Goal: Communication & Community: Answer question/provide support

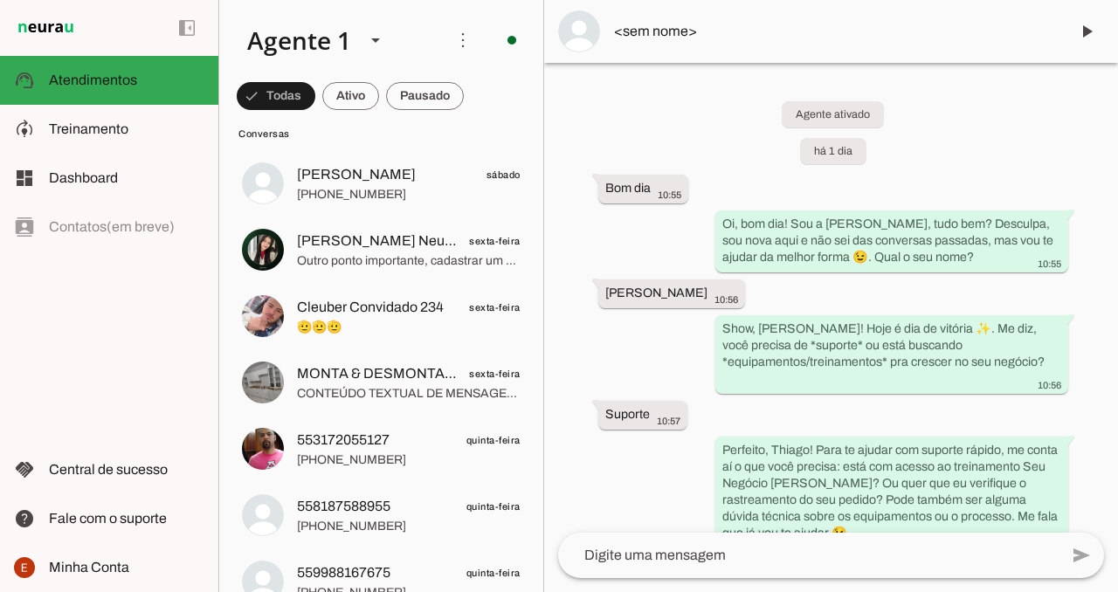
scroll to position [9092, 0]
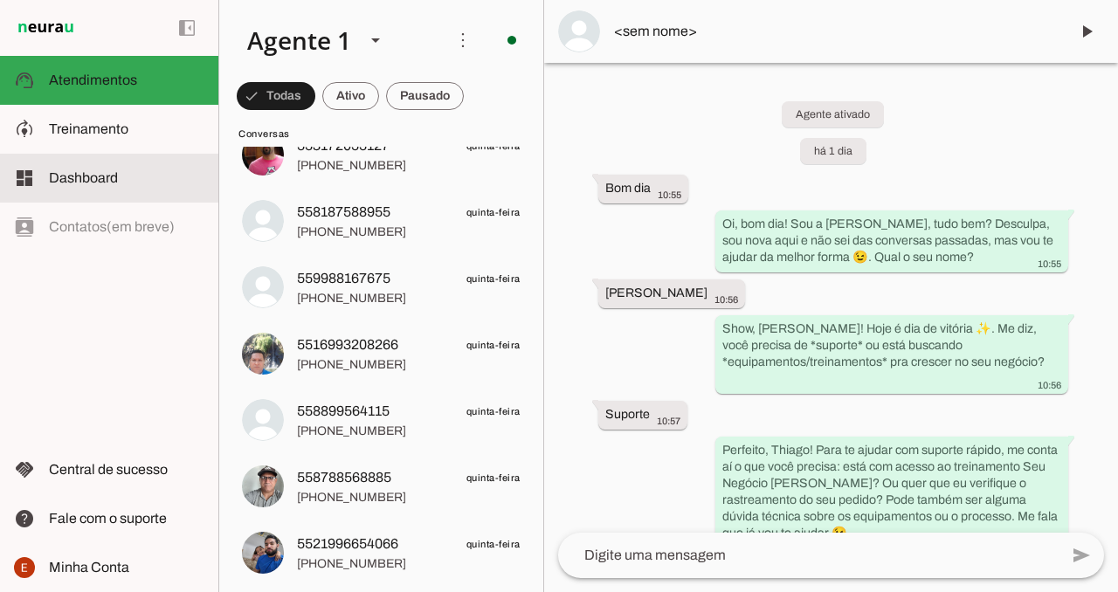
click at [156, 177] on slot at bounding box center [127, 178] width 156 height 21
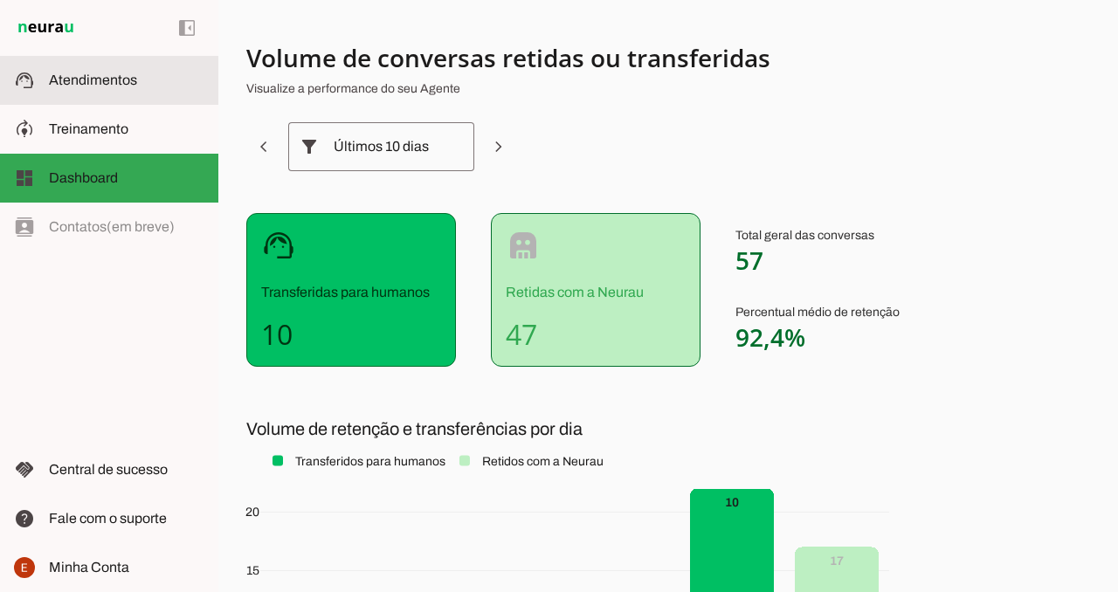
click at [101, 93] on md-item "support_agent Atendimentos Atendimentos" at bounding box center [109, 80] width 218 height 49
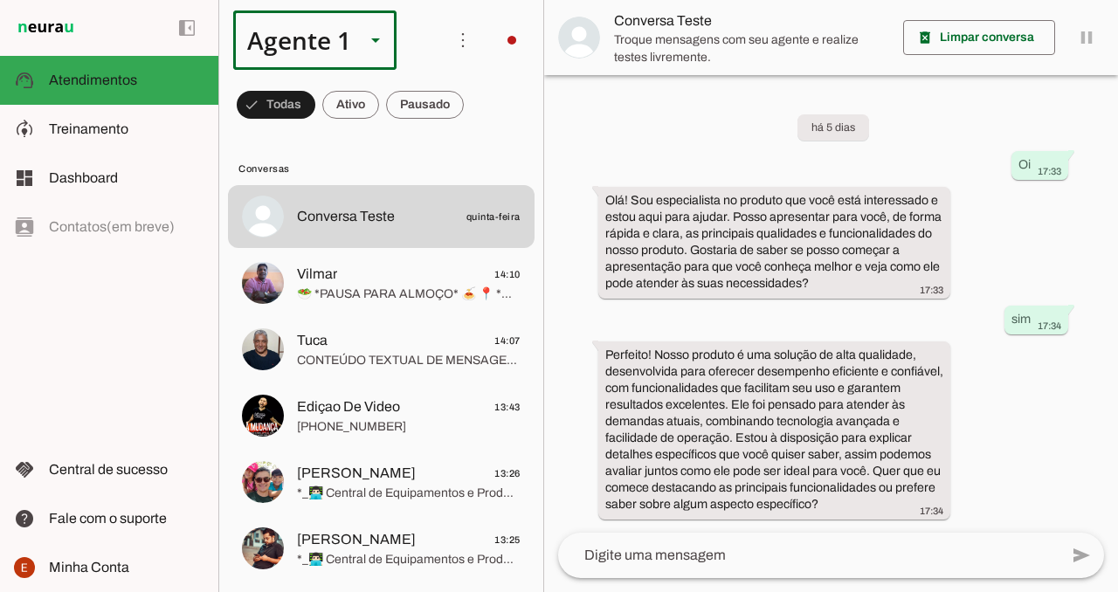
click at [369, 40] on slot at bounding box center [375, 40] width 21 height 21
click at [435, 17] on md-item "more_vert circle Ações do Agente Desconectado O Agente atualmente está desconec…" at bounding box center [381, 40] width 324 height 80
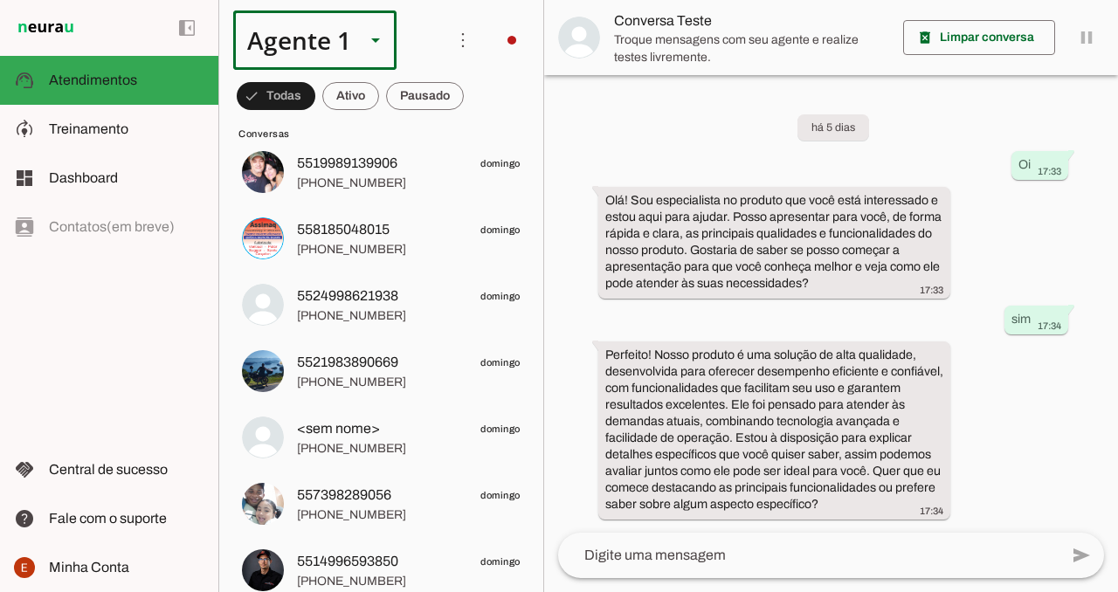
scroll to position [3128, 0]
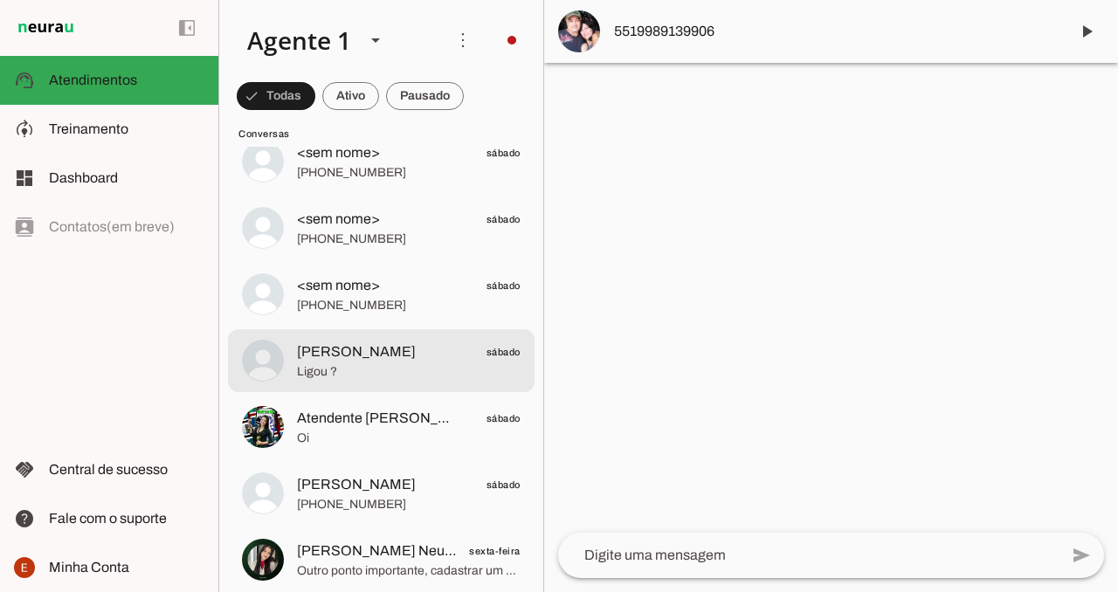
scroll to position [8575, 0]
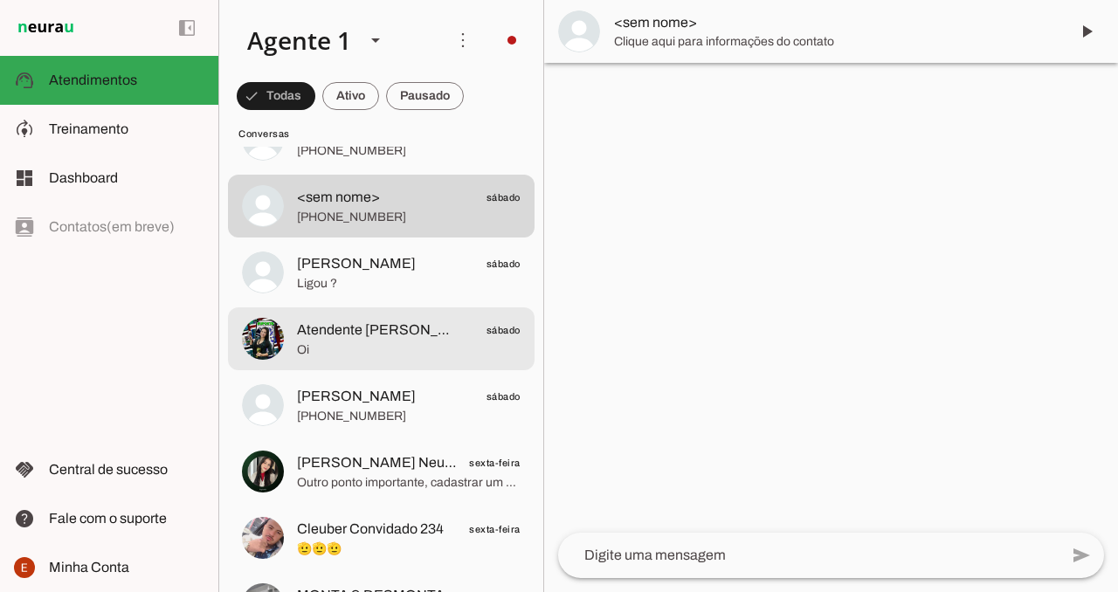
click at [419, 356] on span "Oi" at bounding box center [409, 350] width 224 height 17
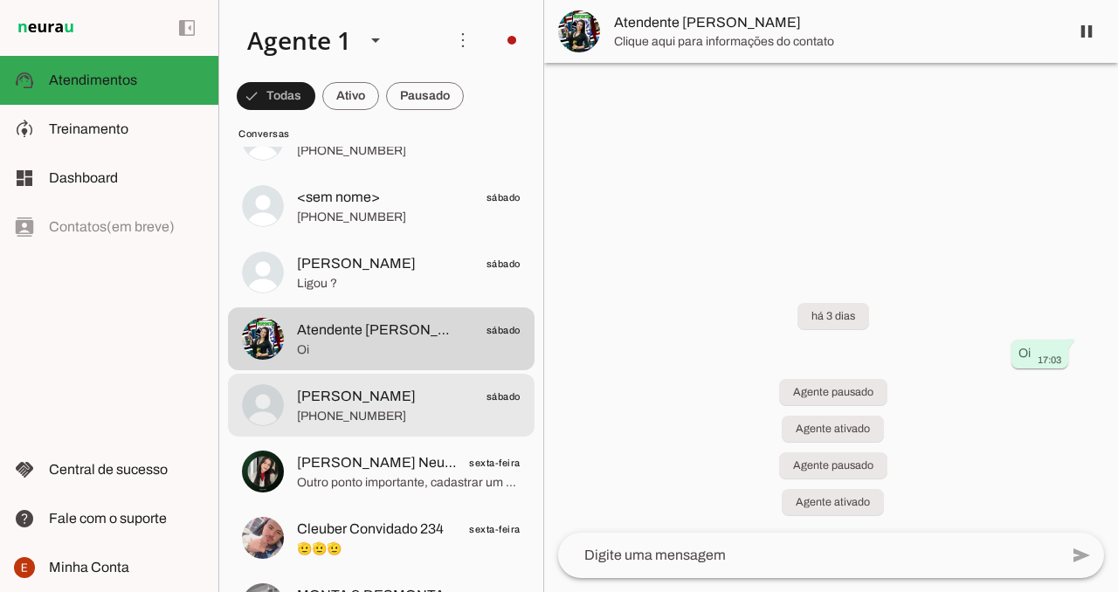
click at [419, 412] on span "[PHONE_NUMBER]" at bounding box center [409, 416] width 224 height 17
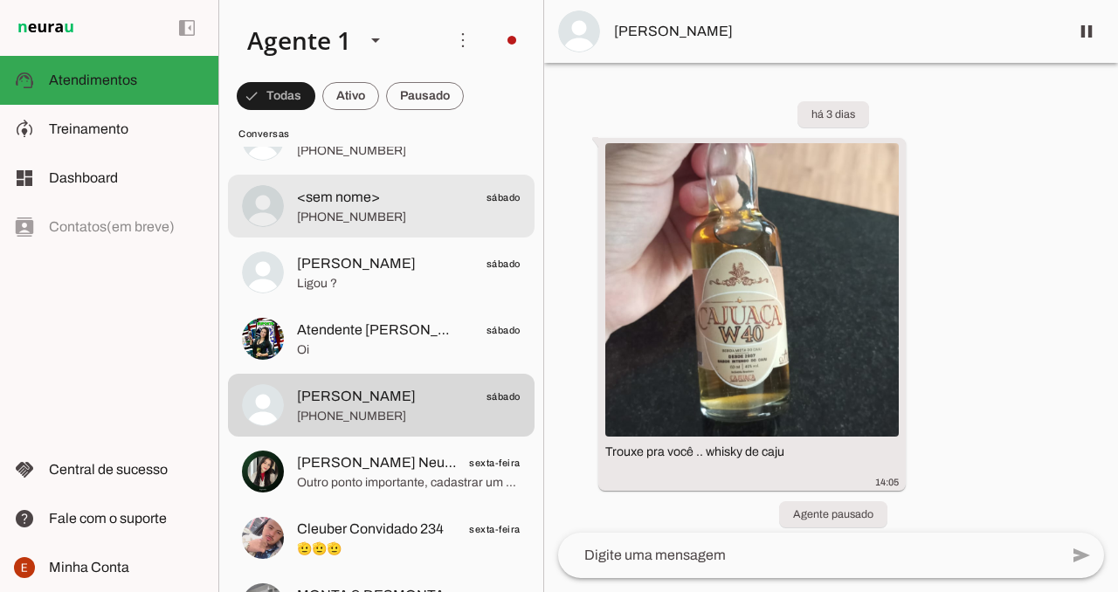
click at [402, 218] on span "[PHONE_NUMBER]" at bounding box center [409, 217] width 224 height 17
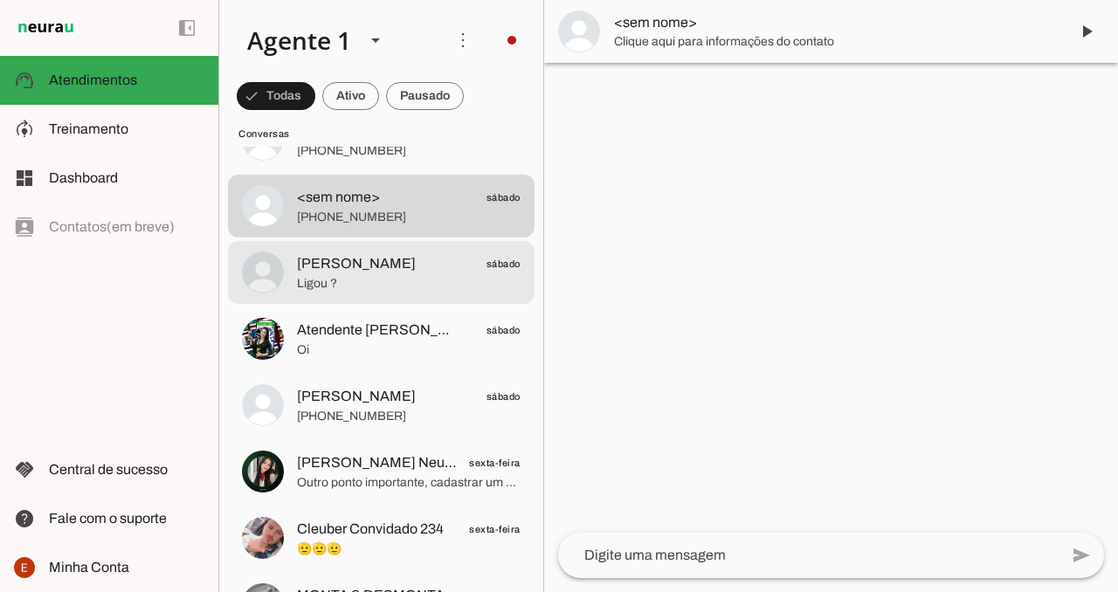
click at [388, 287] on span "Ligou ?" at bounding box center [409, 283] width 224 height 17
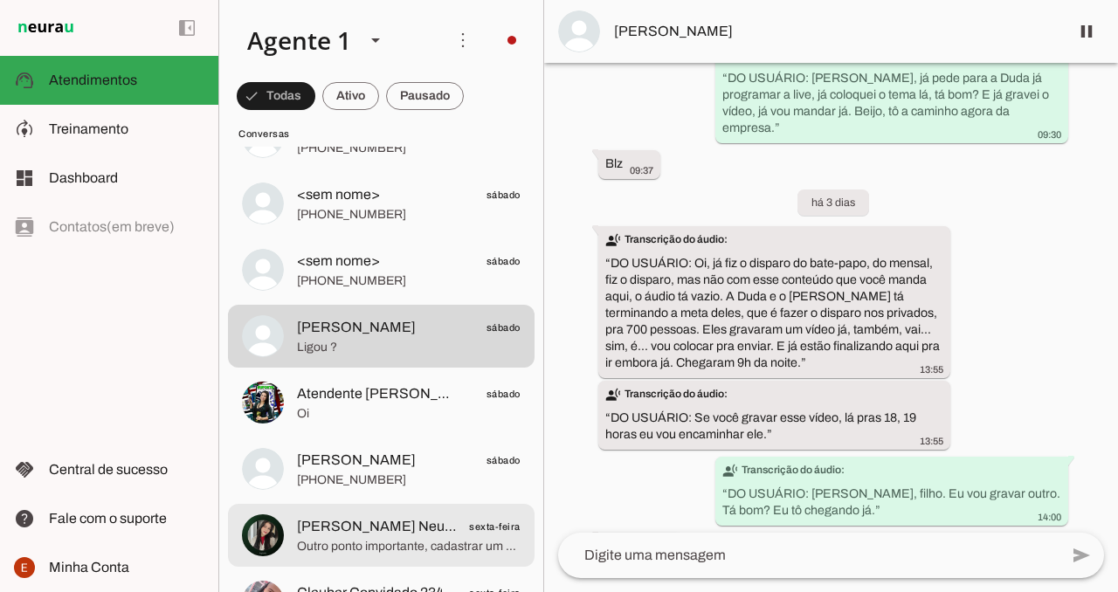
scroll to position [8511, 0]
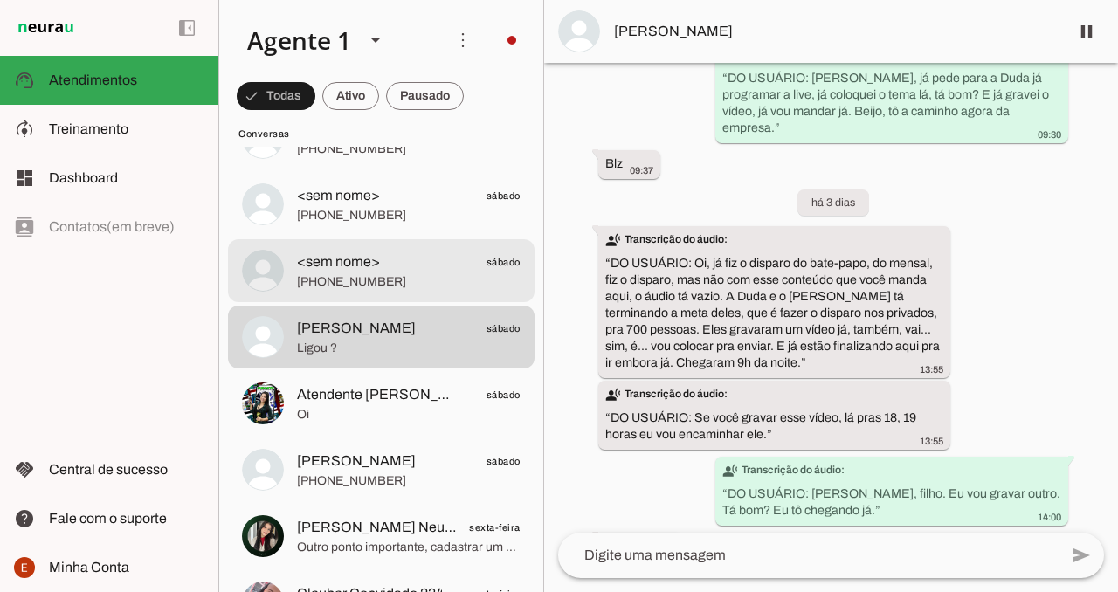
click at [397, 280] on span "[PHONE_NUMBER]" at bounding box center [409, 281] width 224 height 17
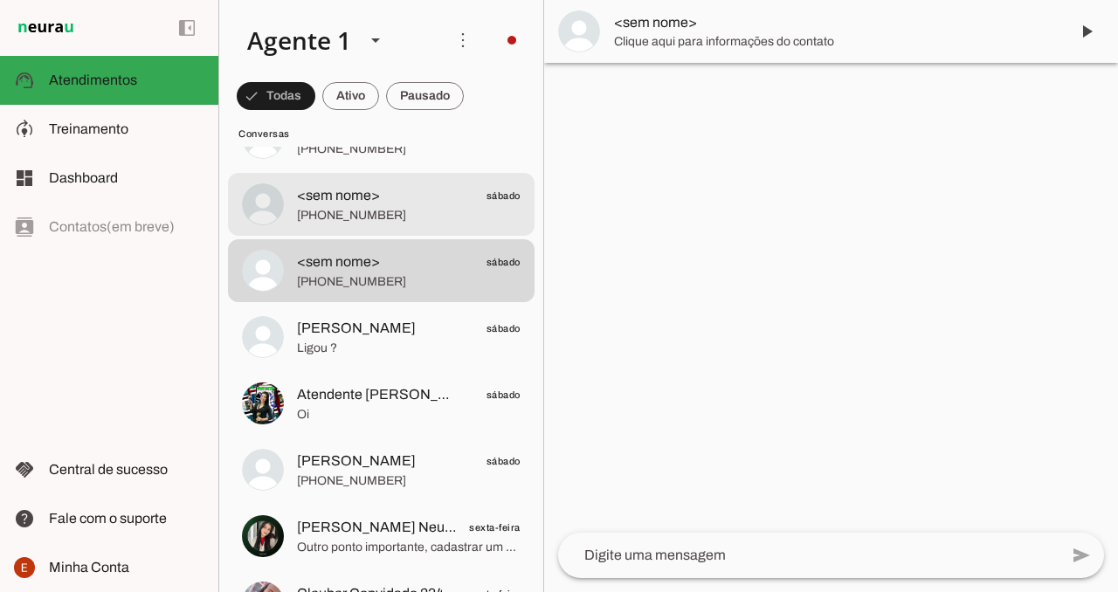
click at [403, 213] on span "[PHONE_NUMBER]" at bounding box center [409, 215] width 224 height 17
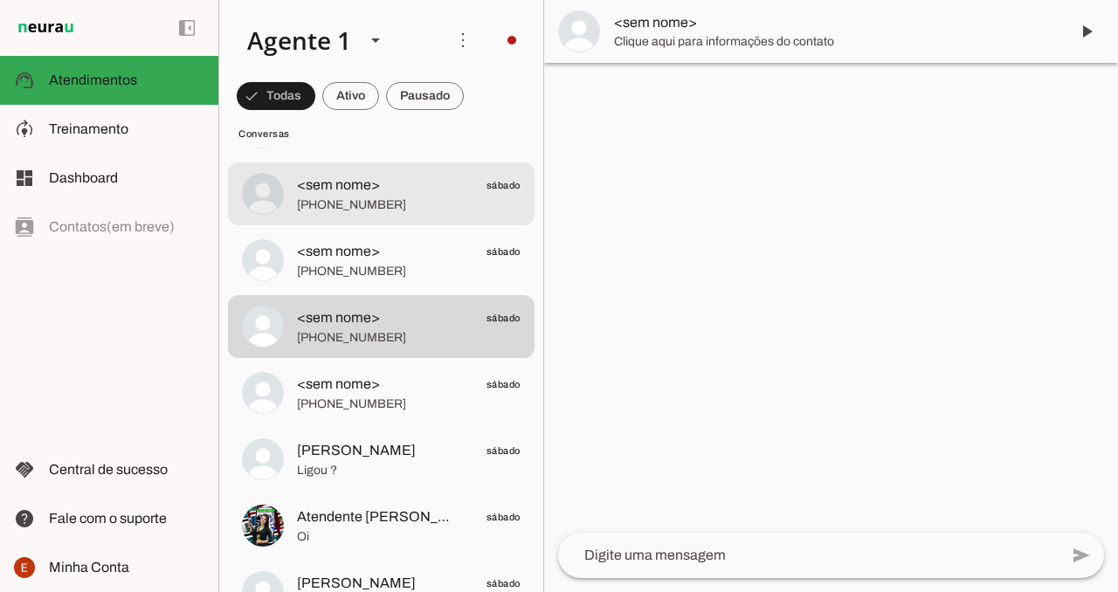
scroll to position [8384, 0]
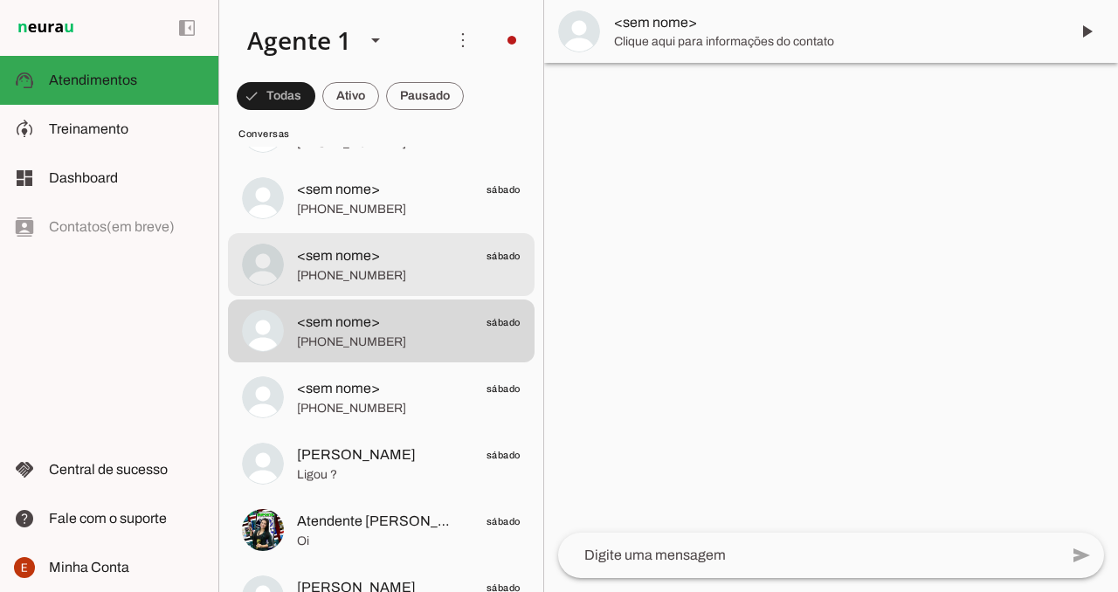
click at [398, 261] on span "<sem nome> sábado" at bounding box center [409, 256] width 224 height 22
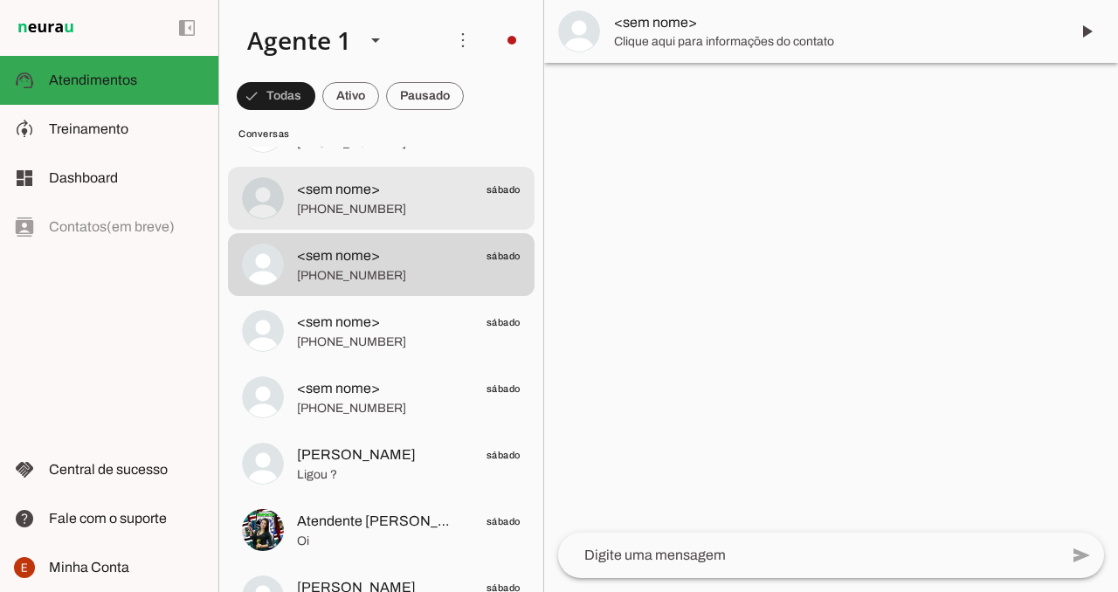
click at [398, 214] on span "[PHONE_NUMBER]" at bounding box center [409, 209] width 224 height 17
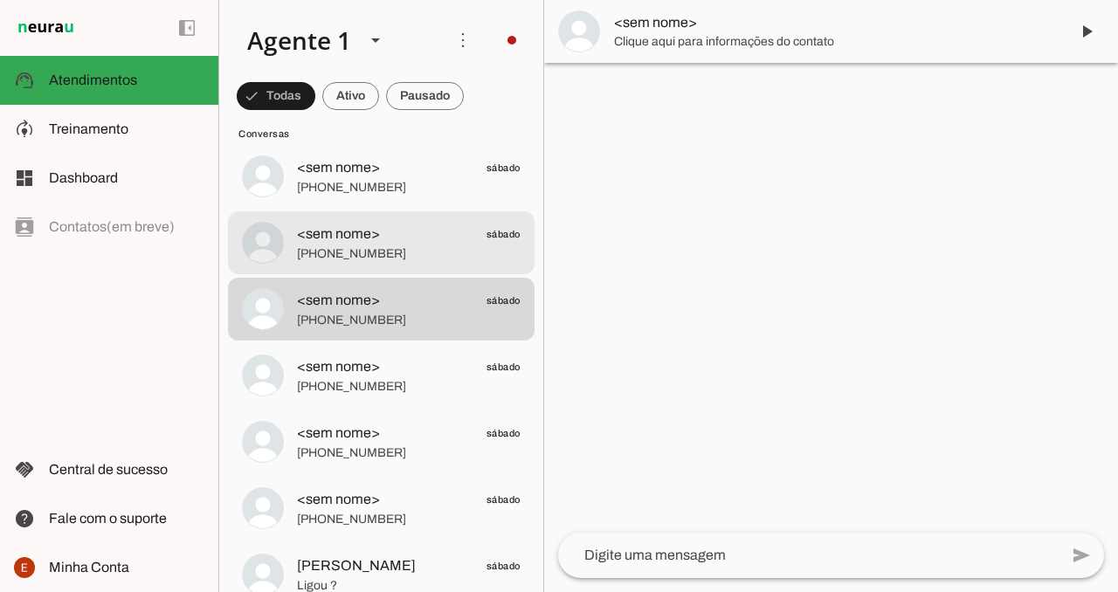
scroll to position [8268, 0]
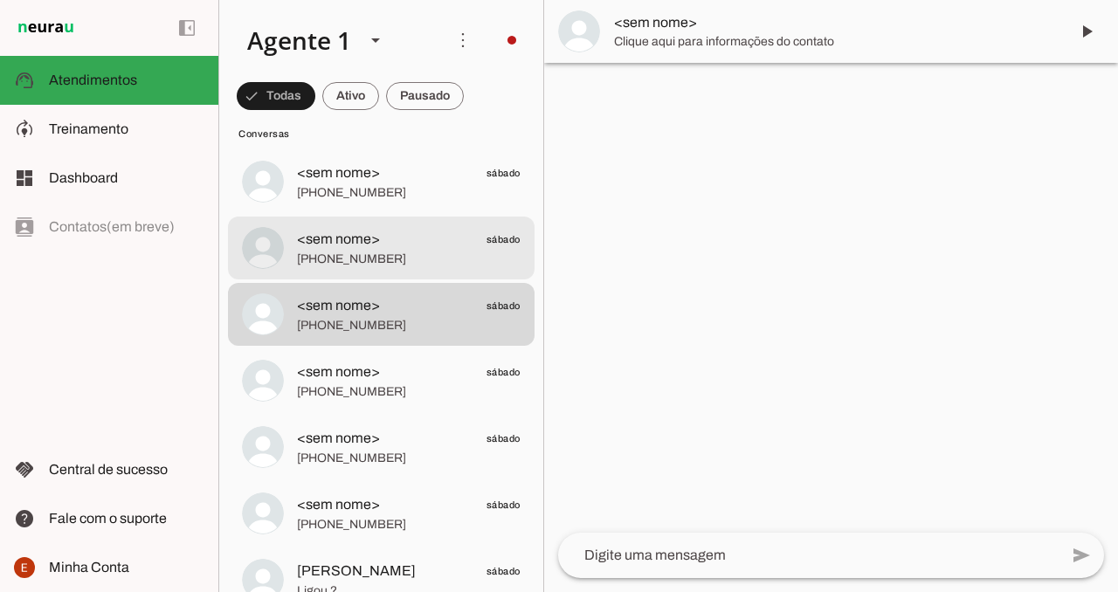
click at [397, 256] on span "[PHONE_NUMBER]" at bounding box center [409, 259] width 224 height 17
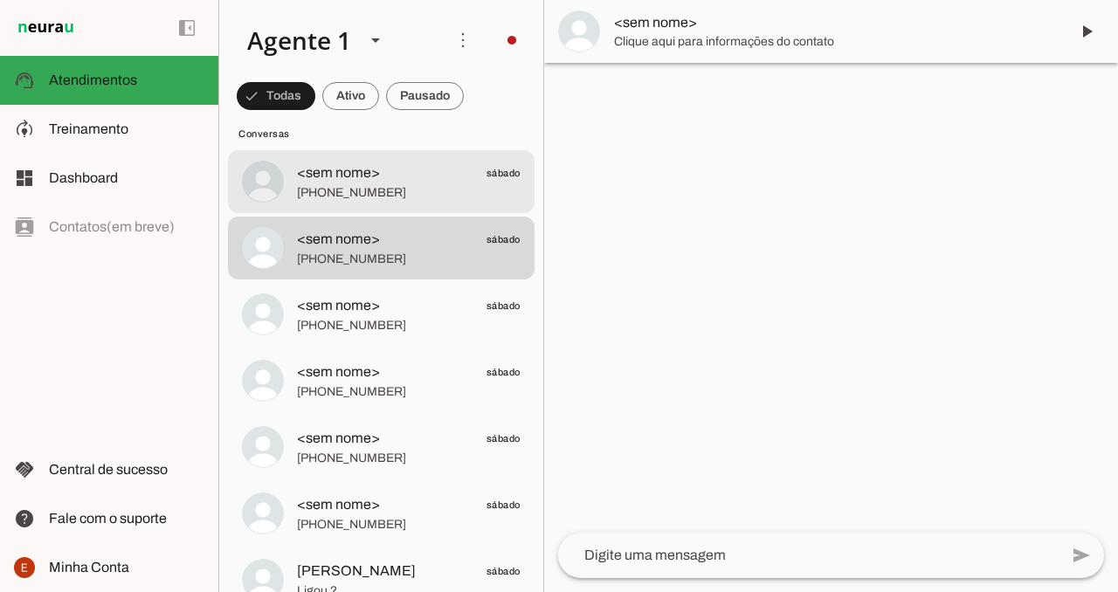
click at [405, 184] on span "[PHONE_NUMBER]" at bounding box center [409, 192] width 224 height 17
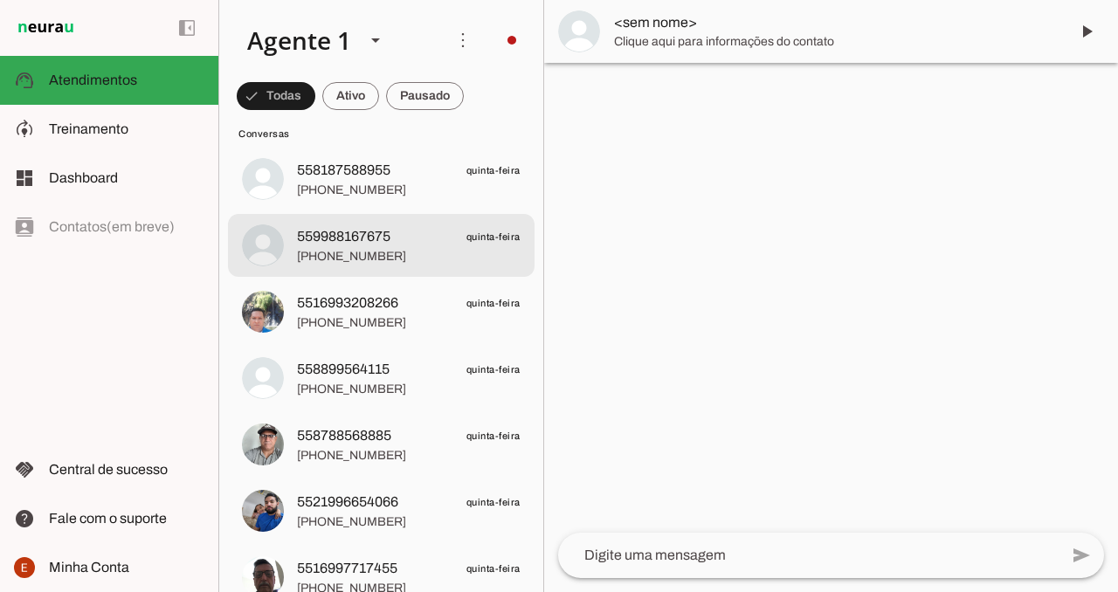
scroll to position [9249, 0]
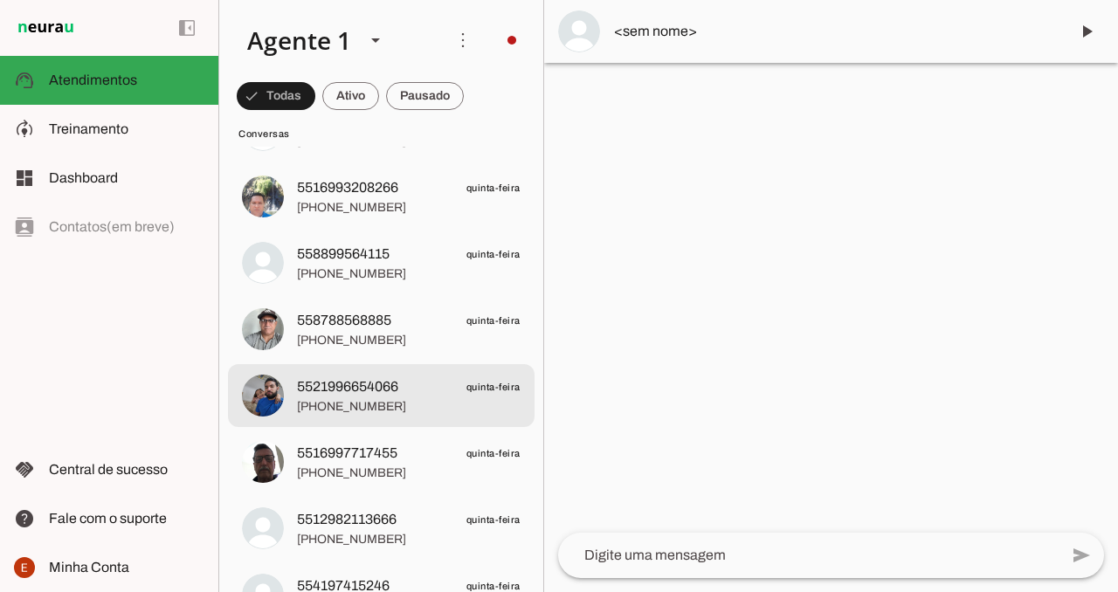
click at [373, 405] on span "[PHONE_NUMBER]" at bounding box center [409, 406] width 224 height 17
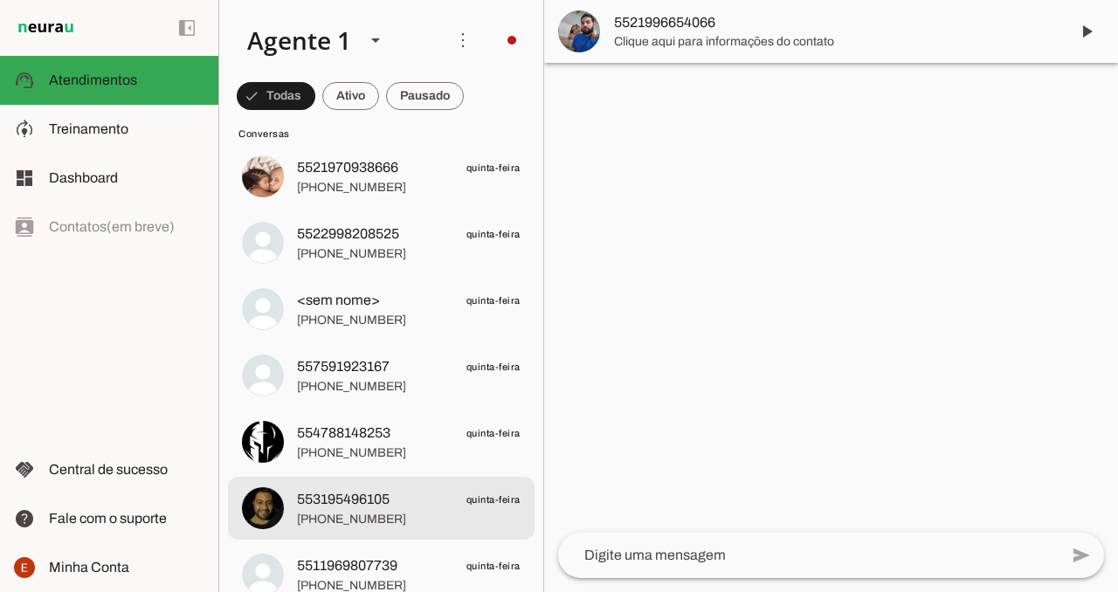
scroll to position [10465, 0]
click at [335, 499] on span "553195496105" at bounding box center [343, 498] width 93 height 21
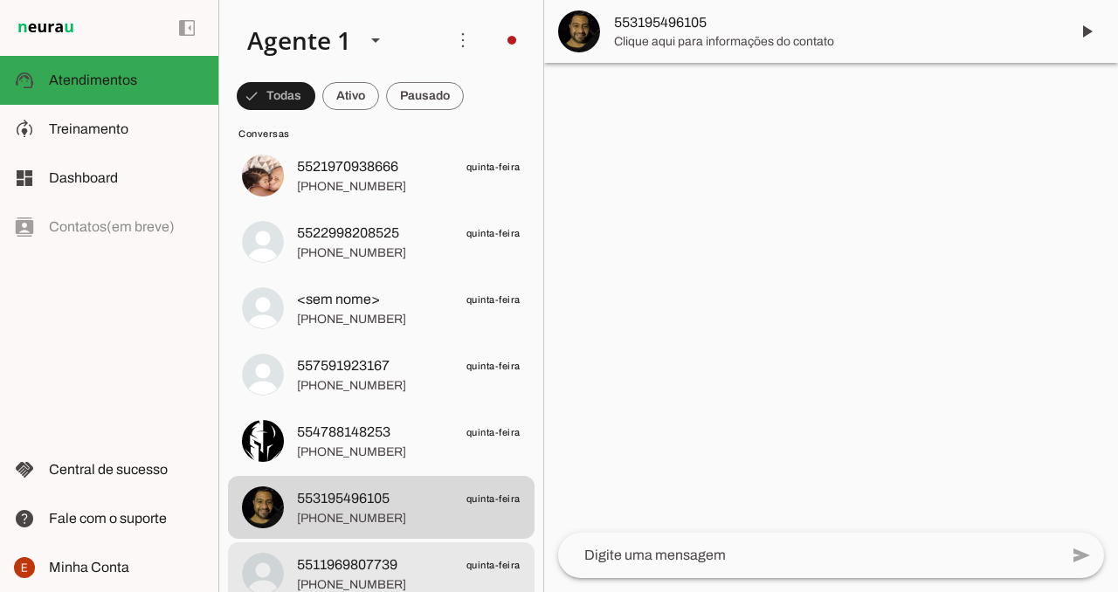
click at [342, 581] on span "[PHONE_NUMBER]" at bounding box center [409, 585] width 224 height 17
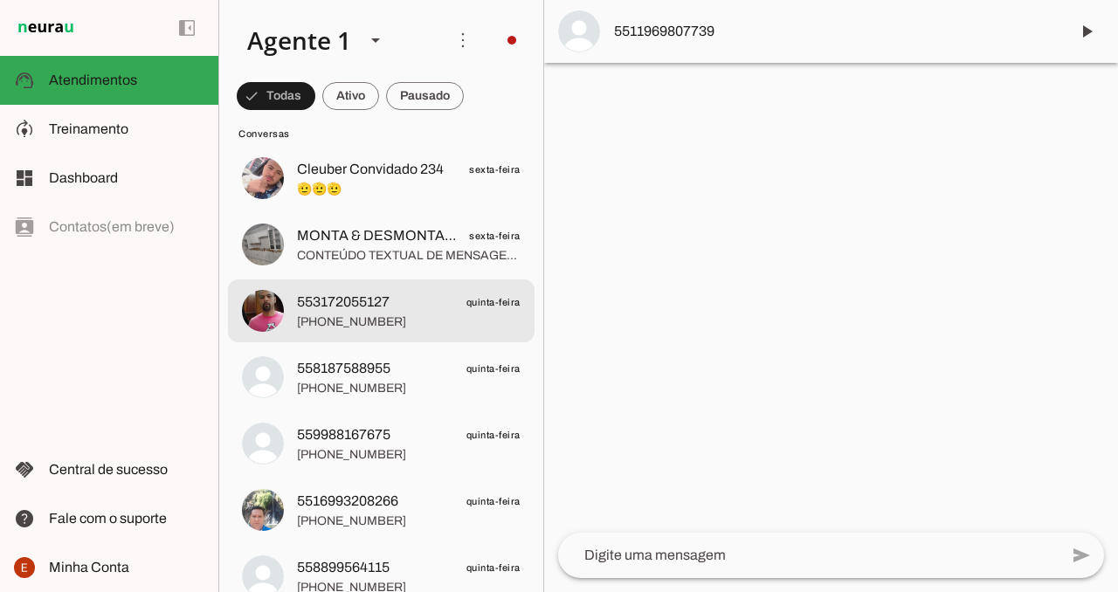
scroll to position [8938, 0]
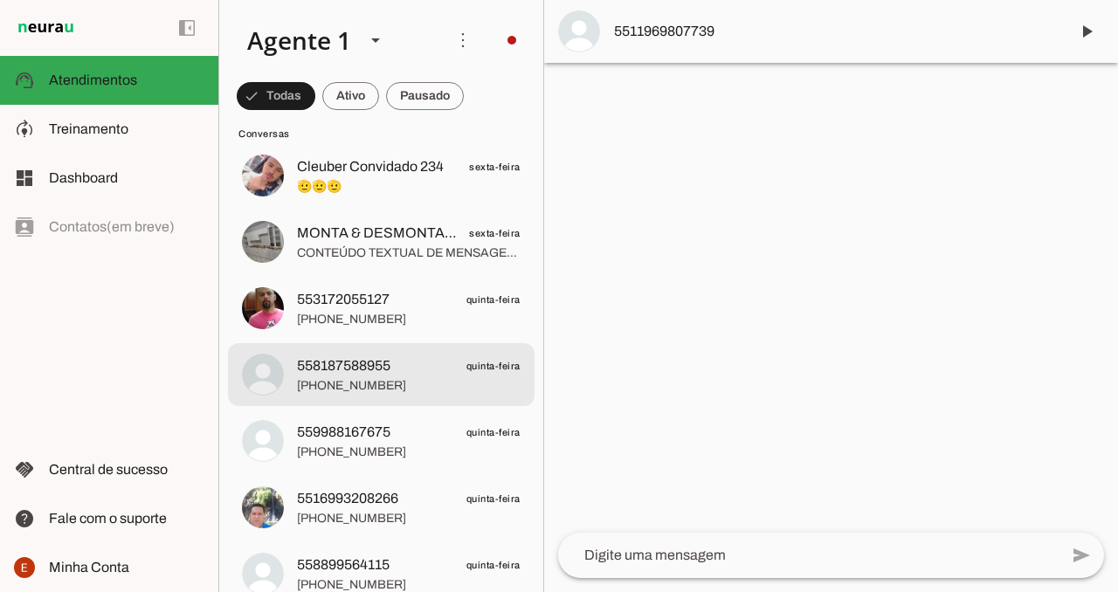
click at [342, 386] on span "[PHONE_NUMBER]" at bounding box center [409, 385] width 224 height 17
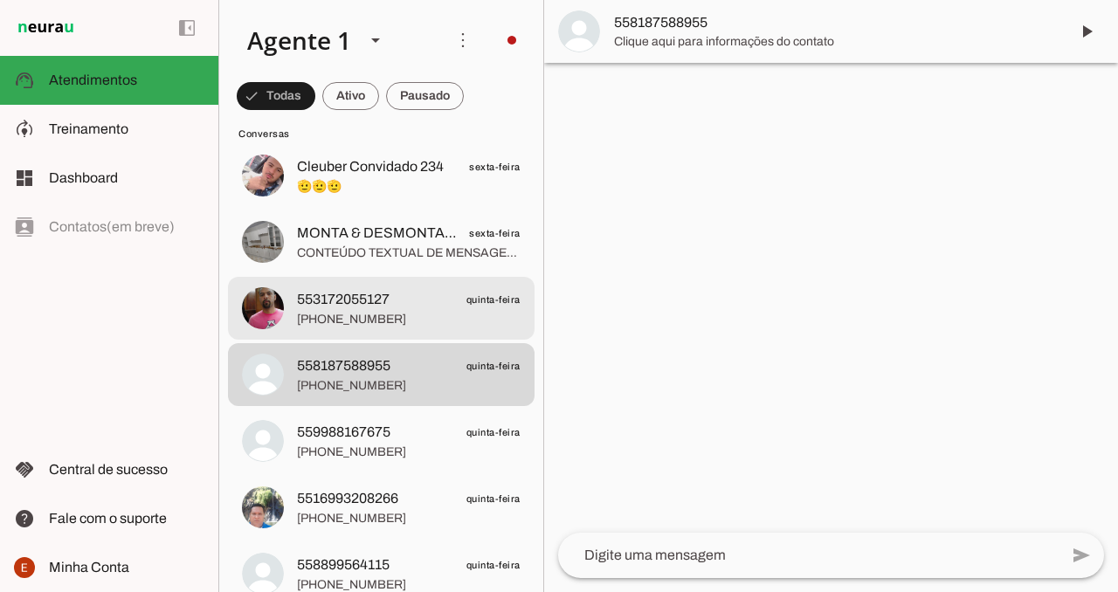
click at [344, 315] on span "[PHONE_NUMBER]" at bounding box center [409, 319] width 224 height 17
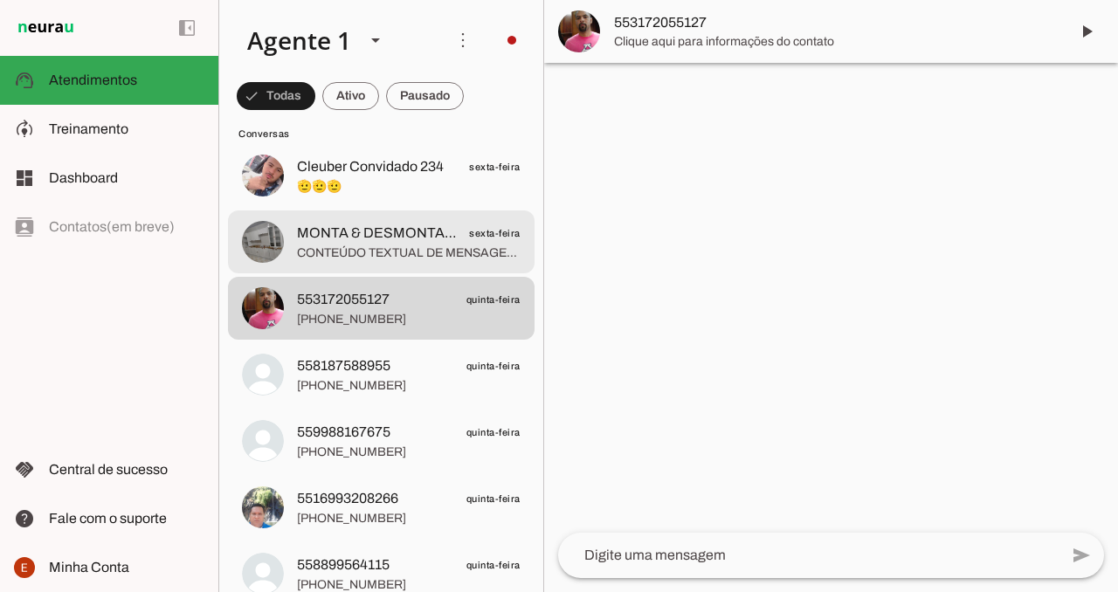
click at [344, 252] on span "CONTEÚDO TEXTUAL DE MENSAGEM COM IMAGEM (URL [URL][DOMAIN_NAME]) :" at bounding box center [409, 253] width 224 height 17
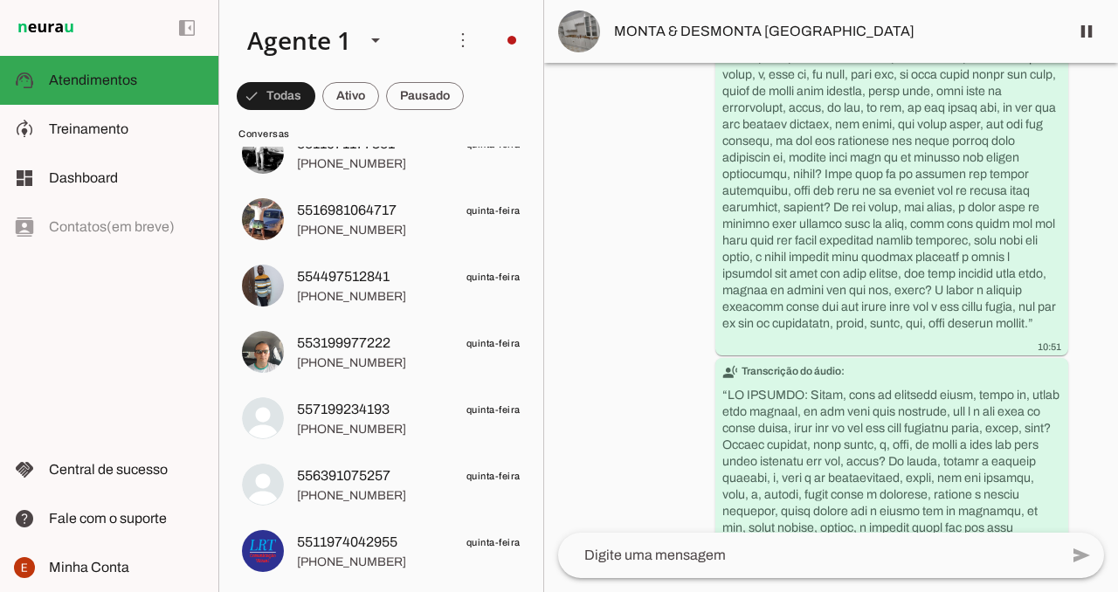
scroll to position [13543, 0]
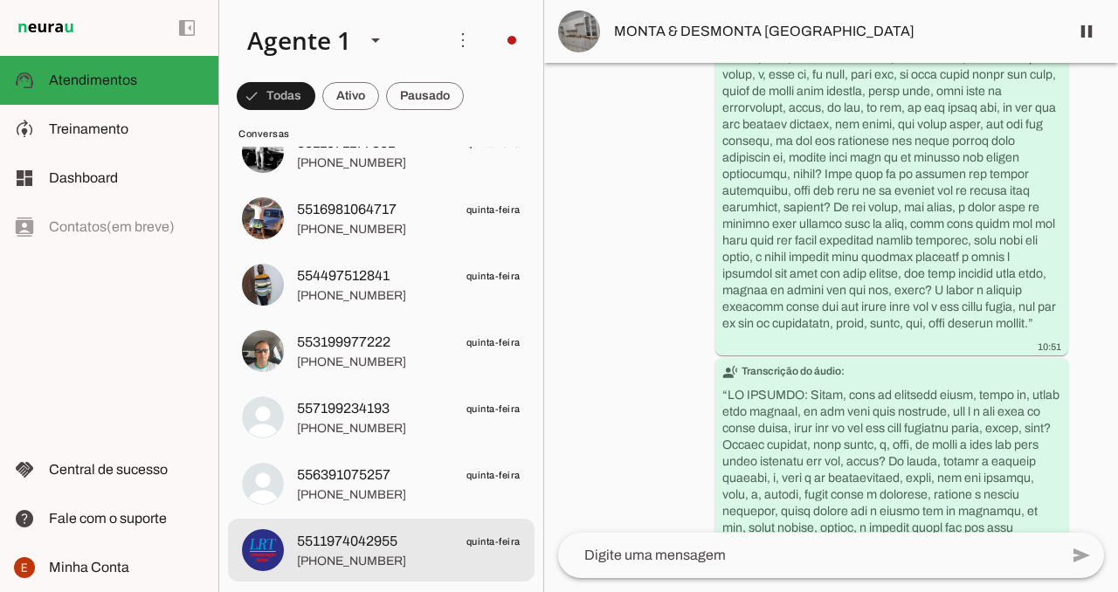
click at [382, 565] on span "[PHONE_NUMBER]" at bounding box center [409, 561] width 224 height 17
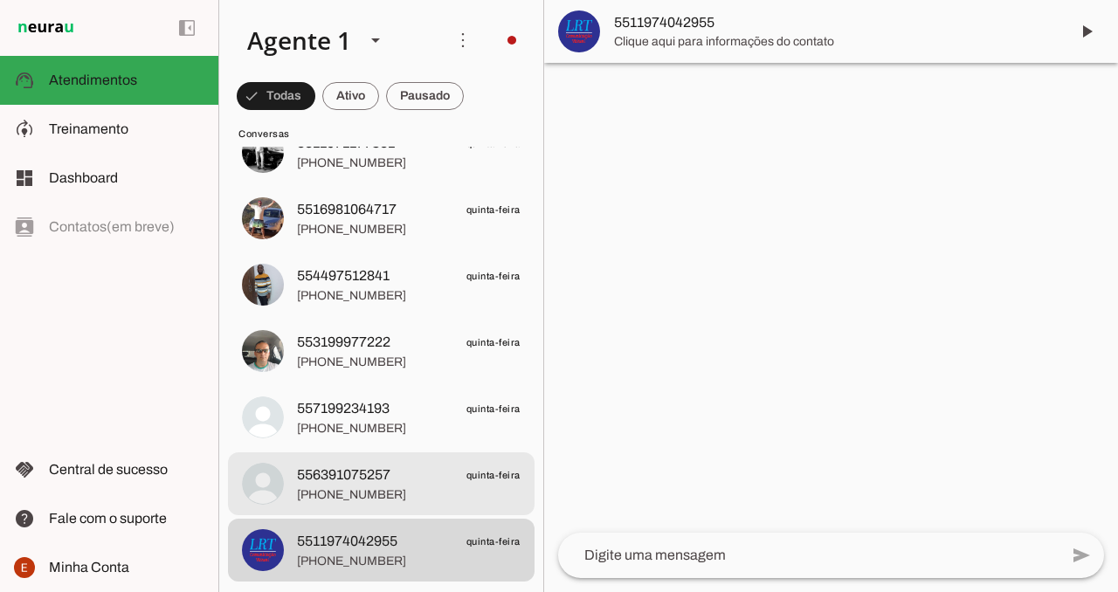
click at [409, 478] on span "556391075257 quinta-feira" at bounding box center [409, 476] width 224 height 22
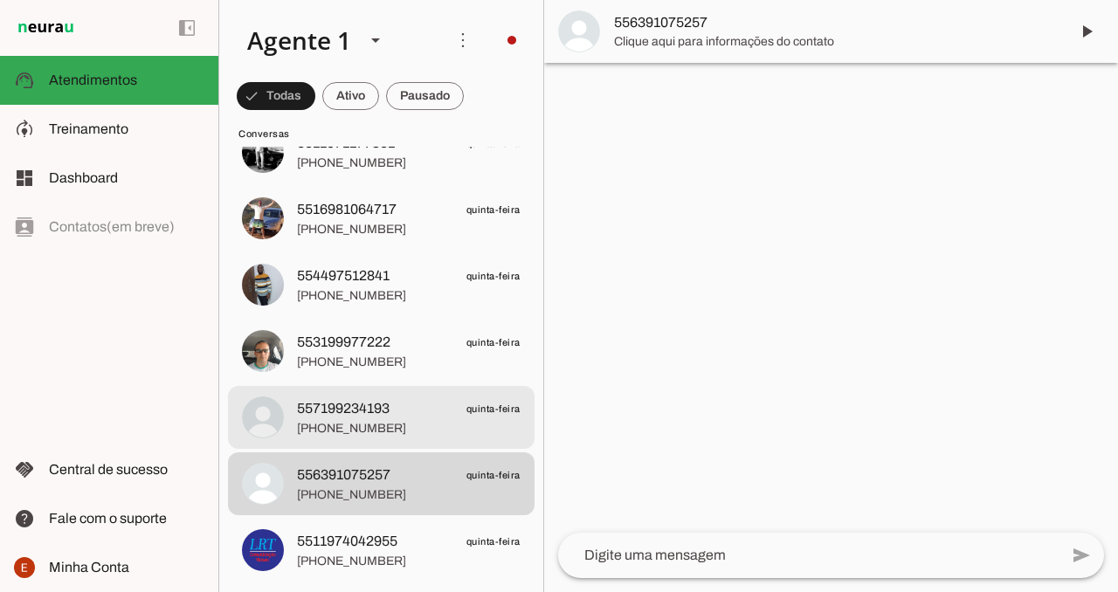
click at [408, 420] on span "[PHONE_NUMBER]" at bounding box center [409, 428] width 224 height 17
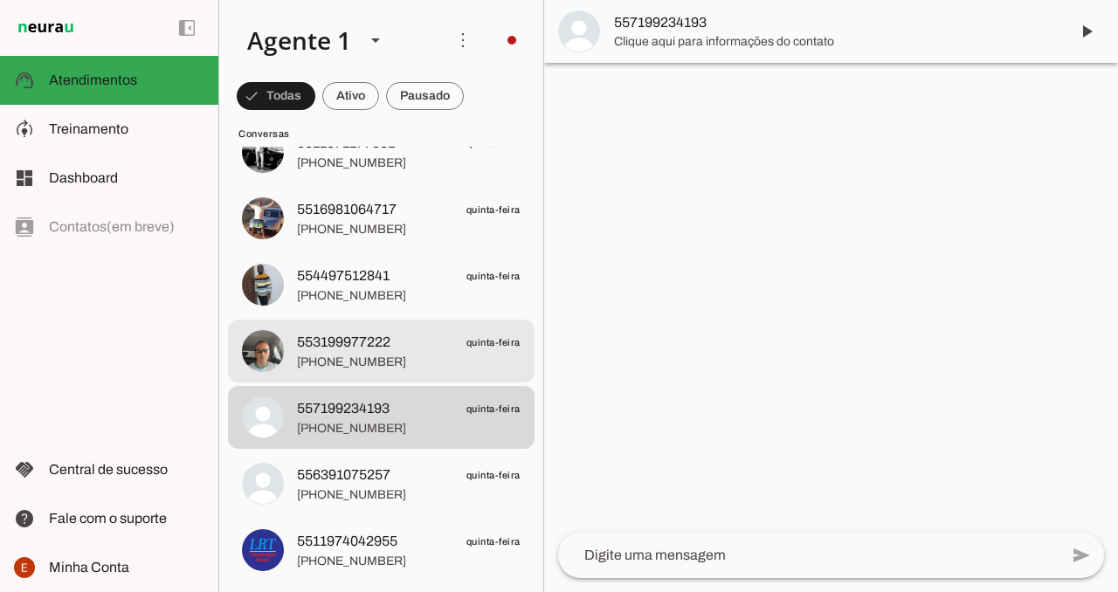
click at [406, 347] on span "553199977222 quinta-feira" at bounding box center [409, 343] width 224 height 22
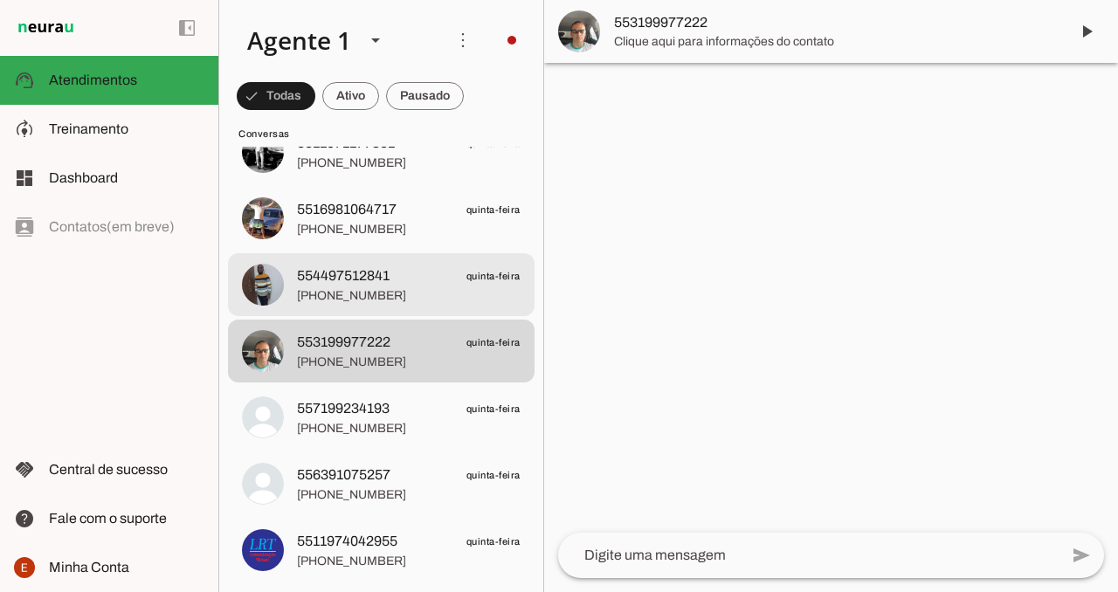
click at [395, 270] on span "554497512841 quinta-feira" at bounding box center [409, 277] width 224 height 22
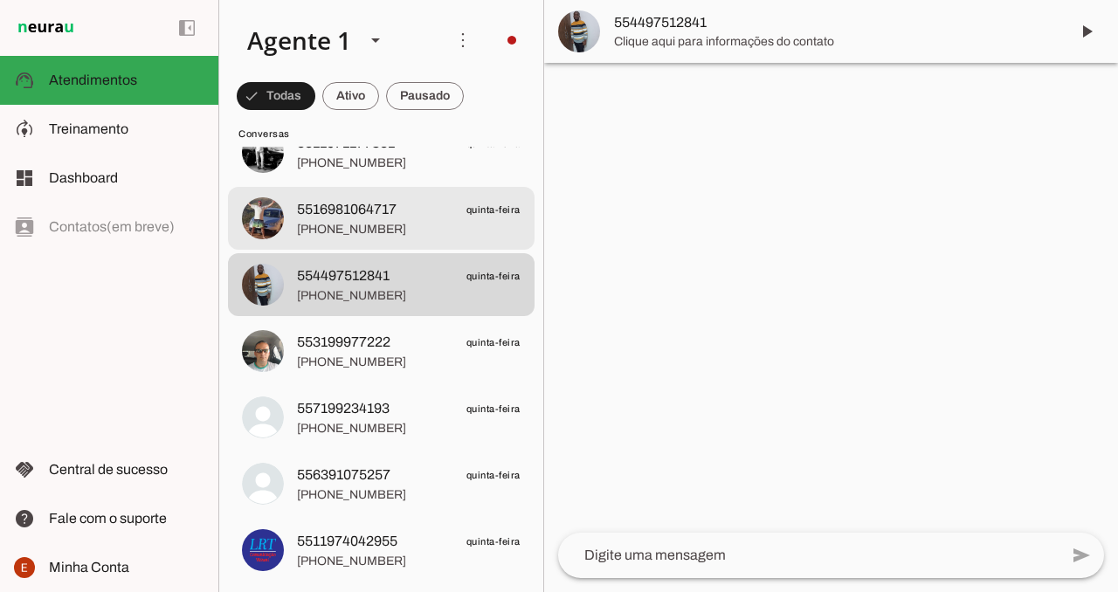
click at [395, 231] on span "[PHONE_NUMBER]" at bounding box center [409, 229] width 224 height 17
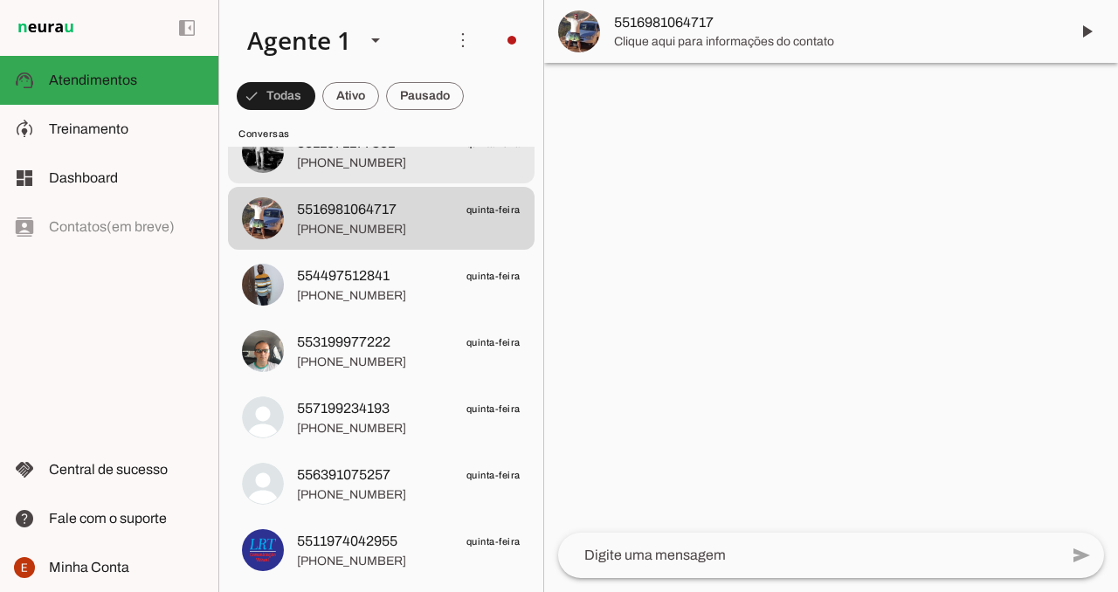
click at [395, 167] on span "[PHONE_NUMBER]" at bounding box center [409, 163] width 224 height 17
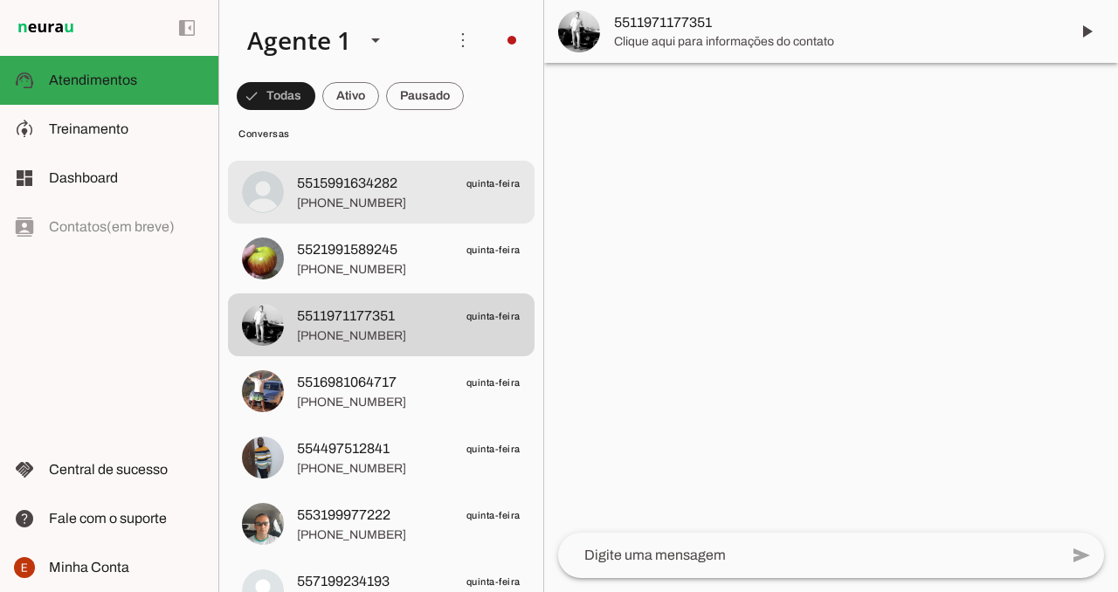
scroll to position [13330, 0]
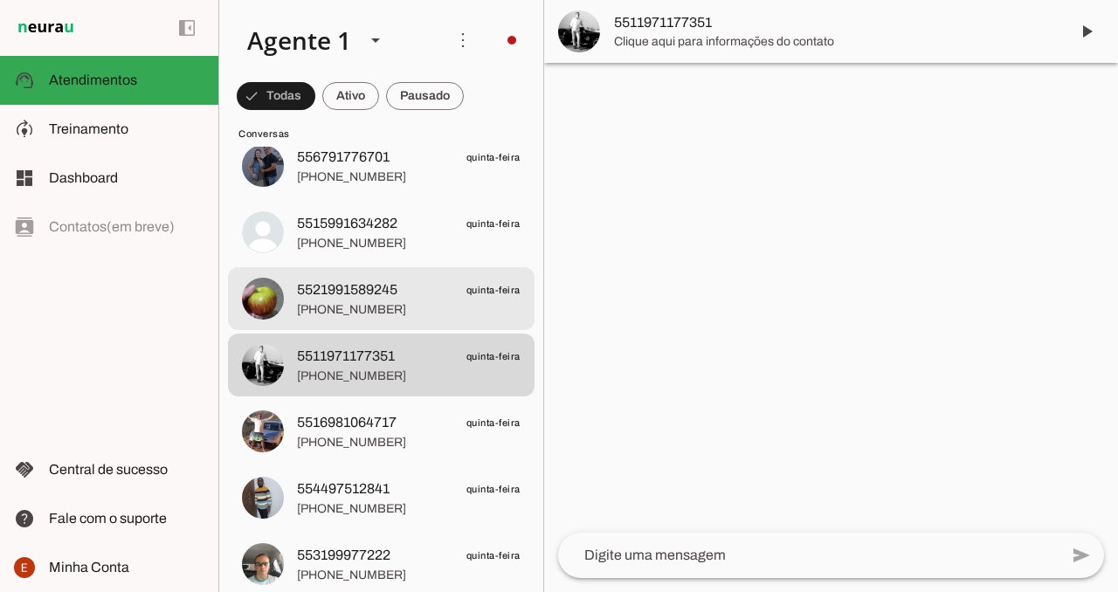
click at [379, 280] on span "5521991589245" at bounding box center [347, 290] width 100 height 21
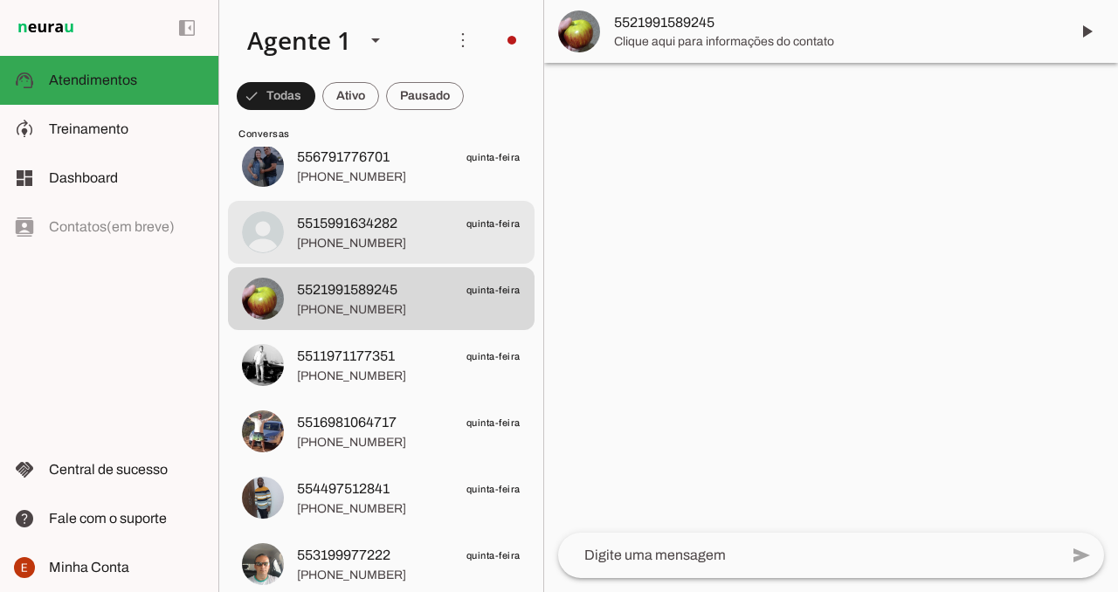
click at [379, 231] on span "5515991634282" at bounding box center [347, 223] width 100 height 21
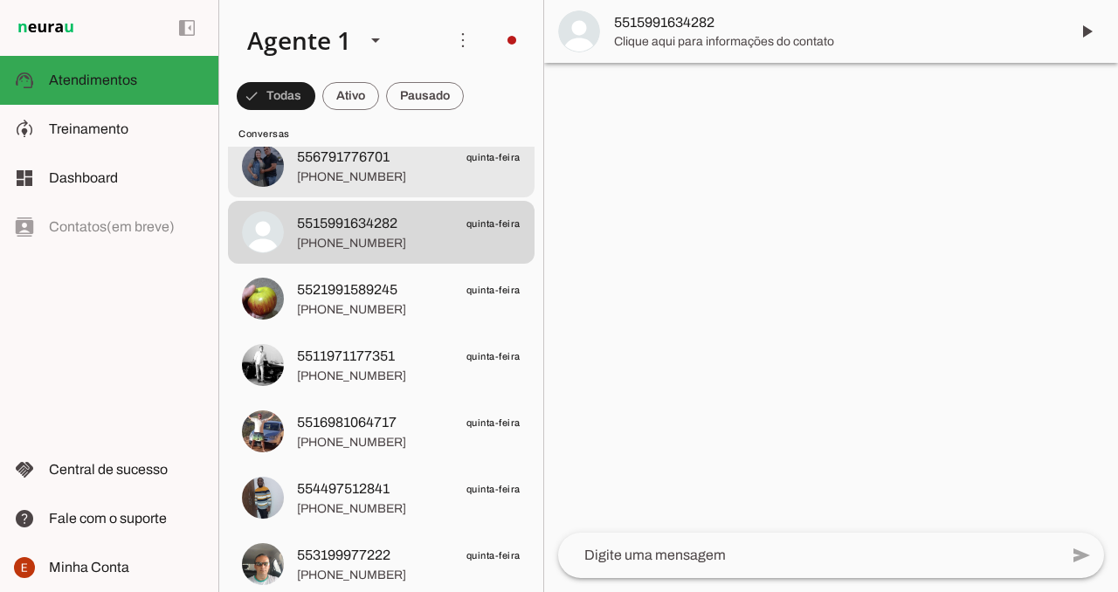
click at [384, 162] on span "556791776701" at bounding box center [343, 157] width 93 height 21
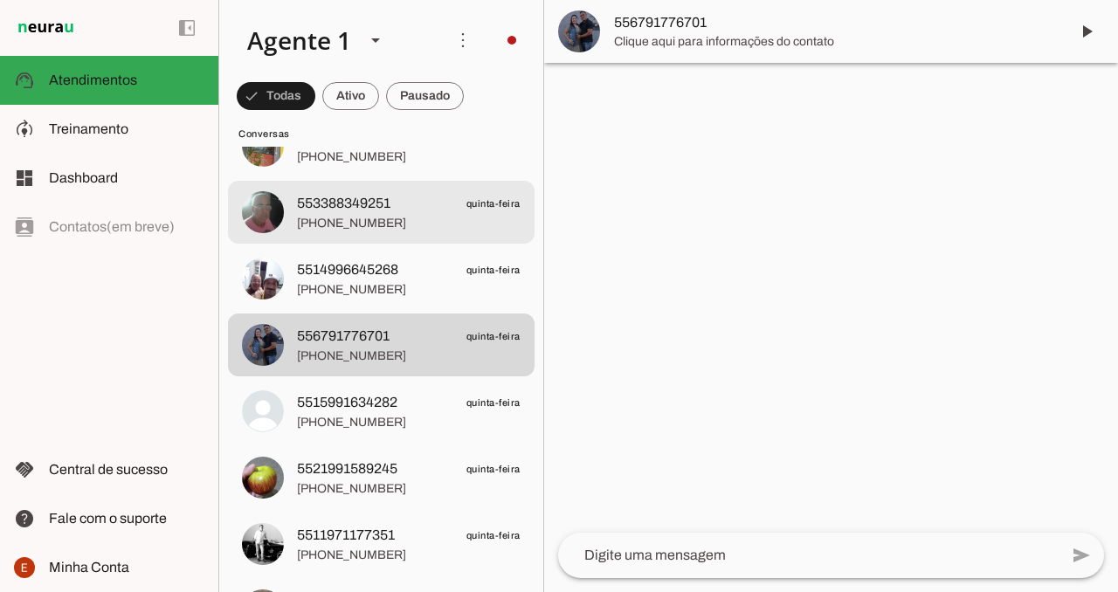
scroll to position [13150, 0]
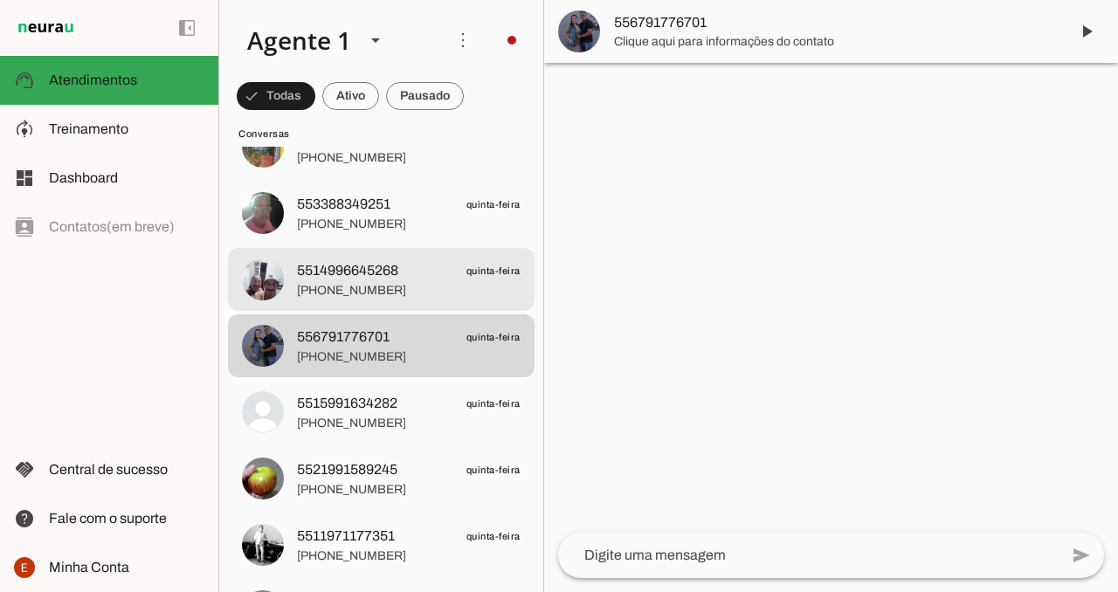
click at [375, 271] on span "5514996645268" at bounding box center [347, 270] width 101 height 21
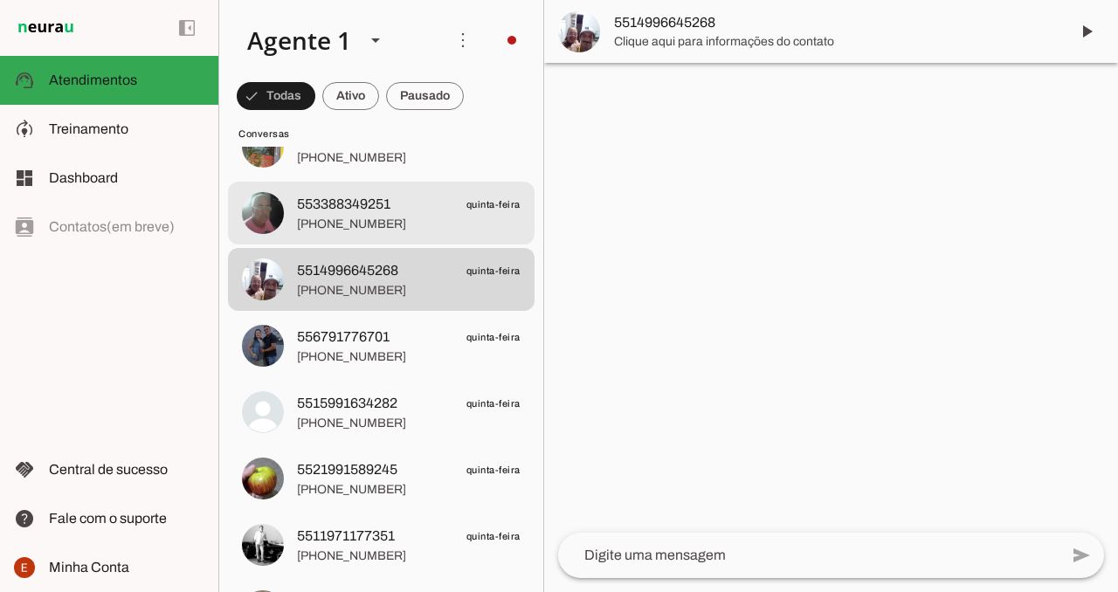
click at [380, 212] on span "553388349251" at bounding box center [343, 204] width 93 height 21
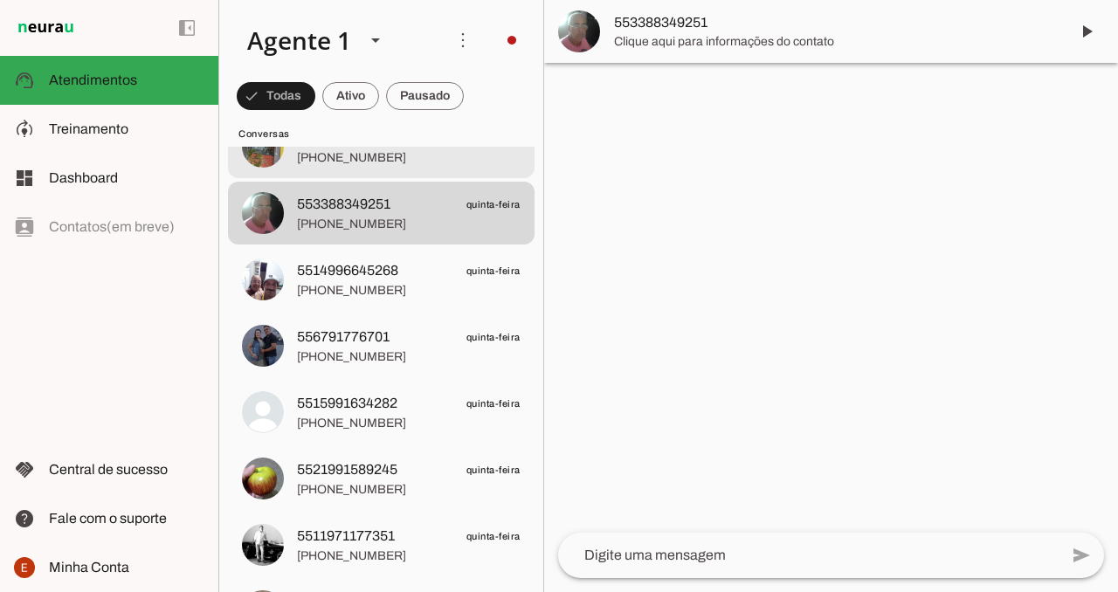
click at [384, 164] on span "[PHONE_NUMBER]" at bounding box center [409, 157] width 224 height 17
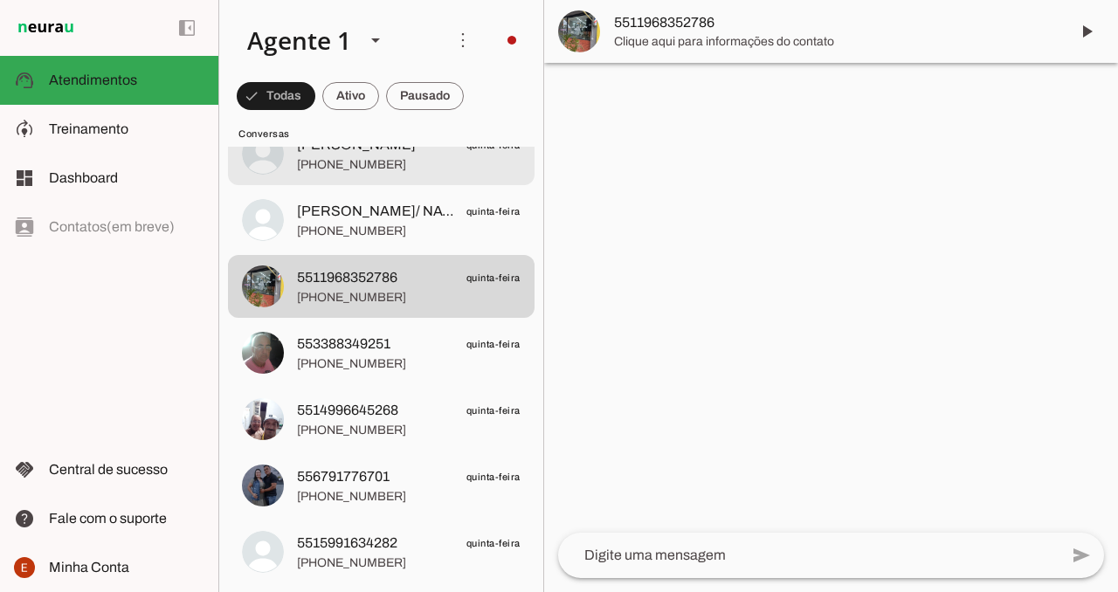
scroll to position [12926, 0]
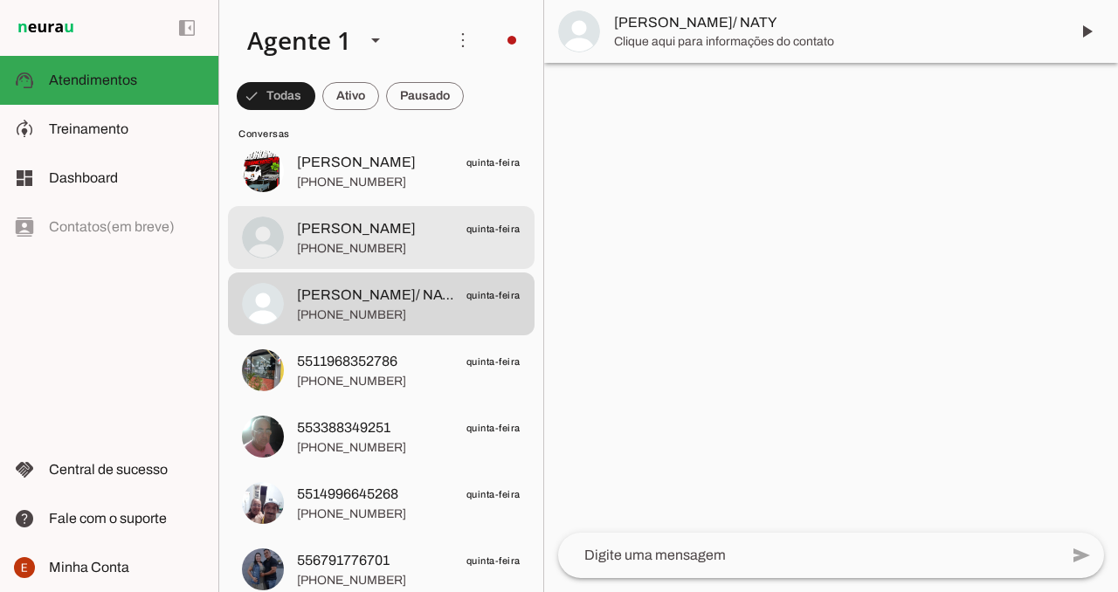
click at [412, 245] on span "[PHONE_NUMBER]" at bounding box center [409, 248] width 224 height 17
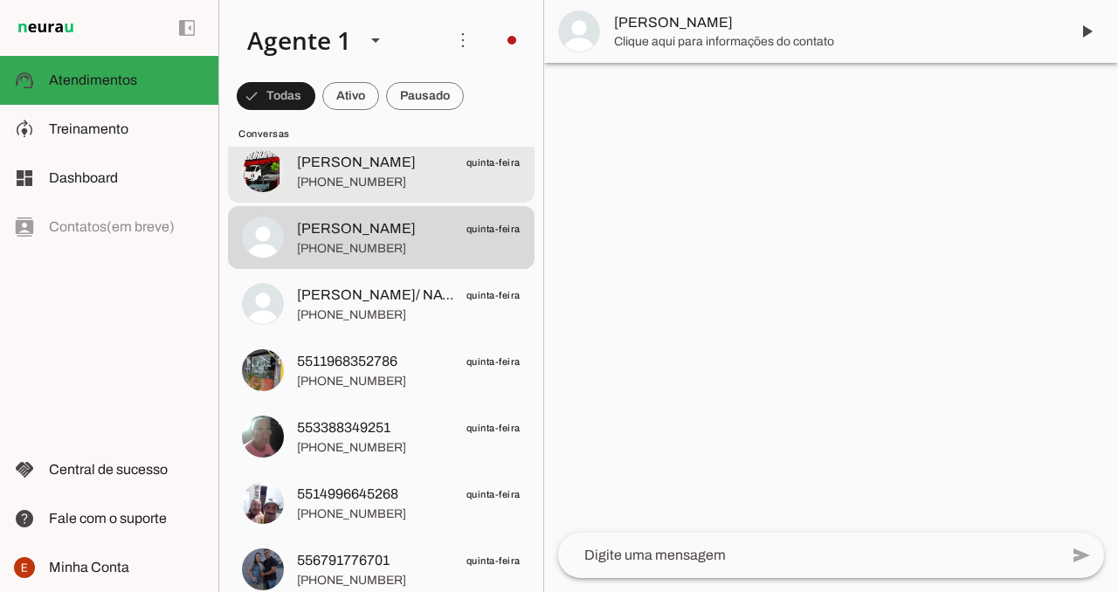
click at [411, 179] on span "[PHONE_NUMBER]" at bounding box center [409, 182] width 224 height 17
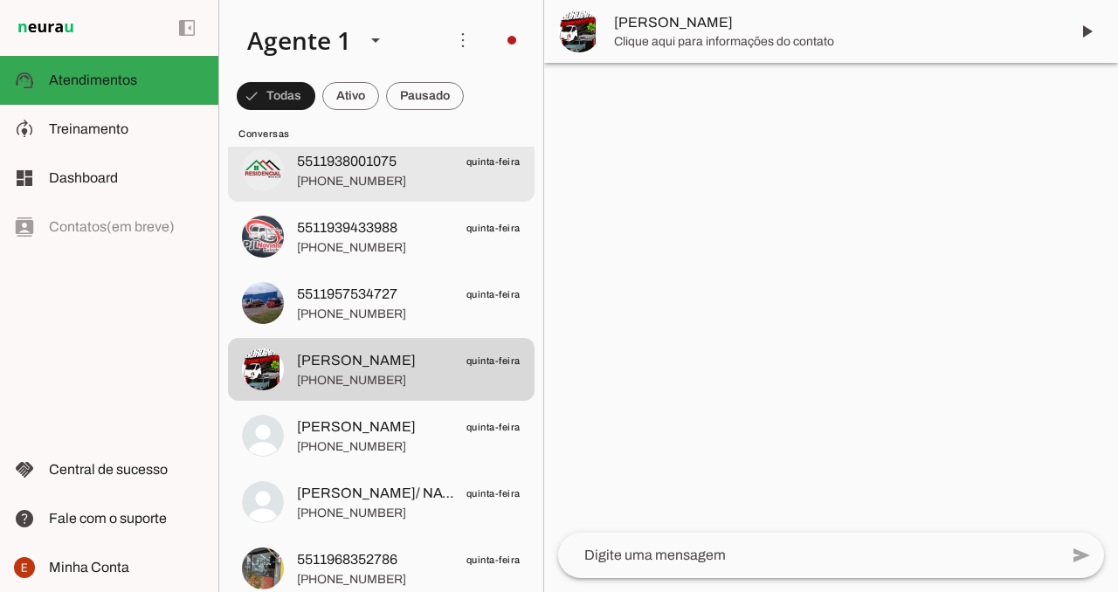
scroll to position [12705, 0]
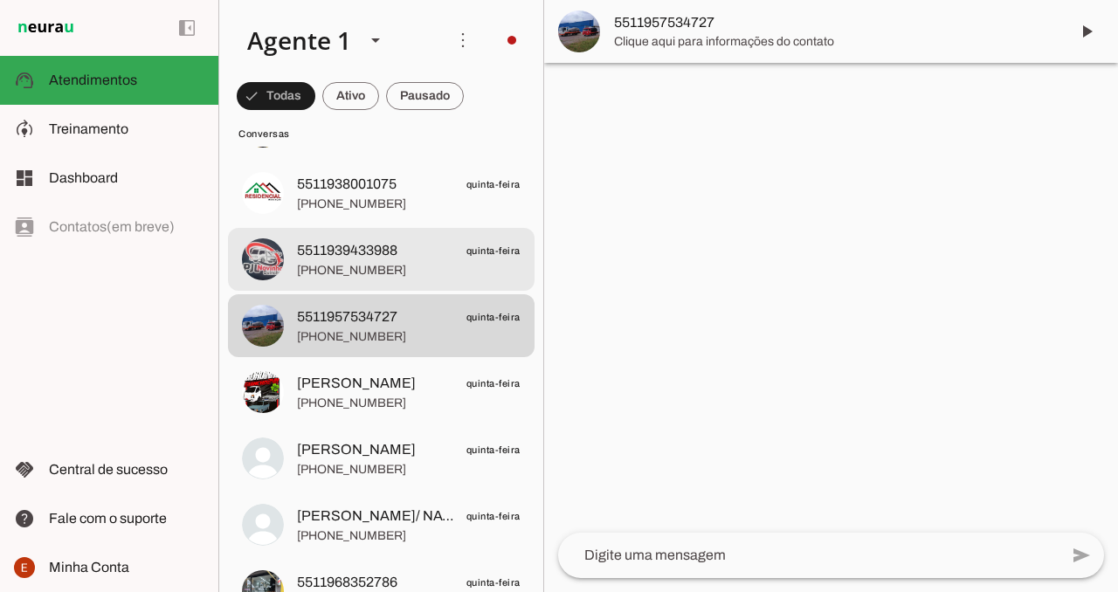
click at [384, 266] on span "[PHONE_NUMBER]" at bounding box center [409, 270] width 224 height 17
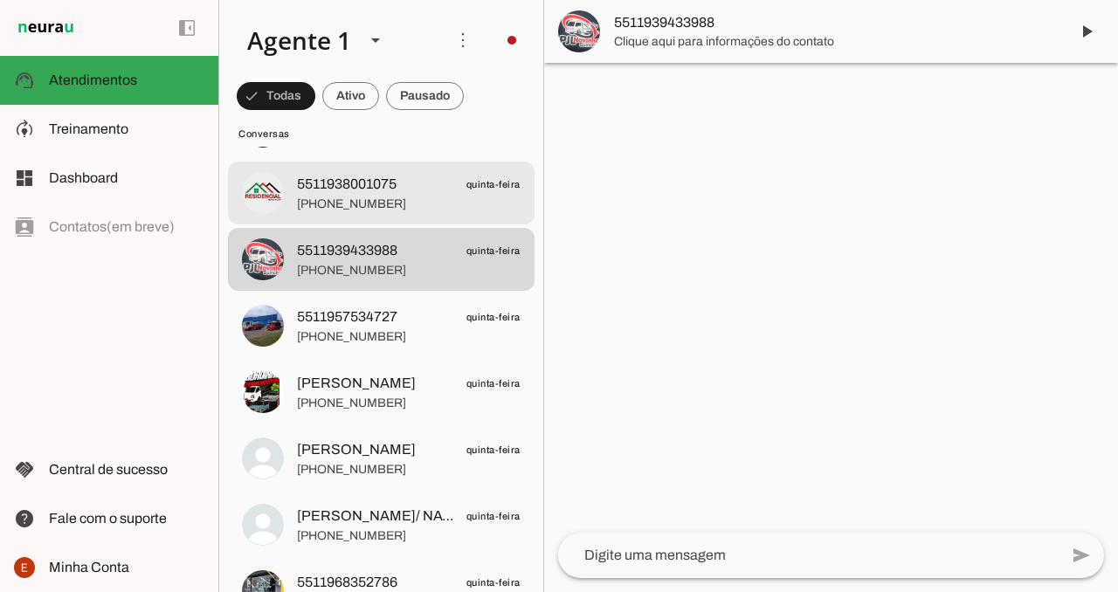
click at [388, 186] on span "5511938001075" at bounding box center [347, 184] width 100 height 21
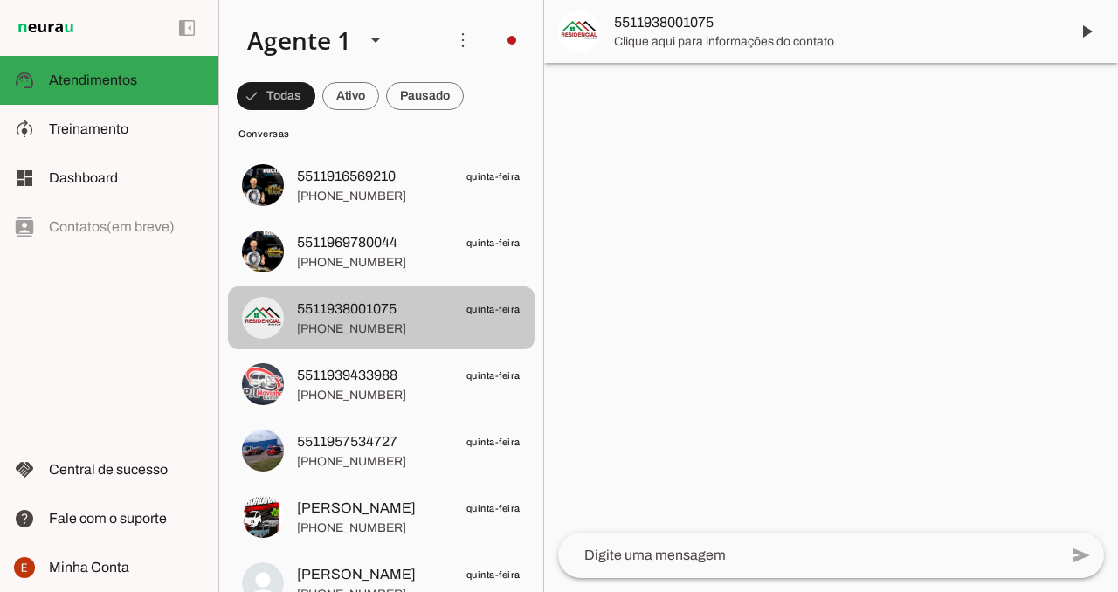
scroll to position [12577, 0]
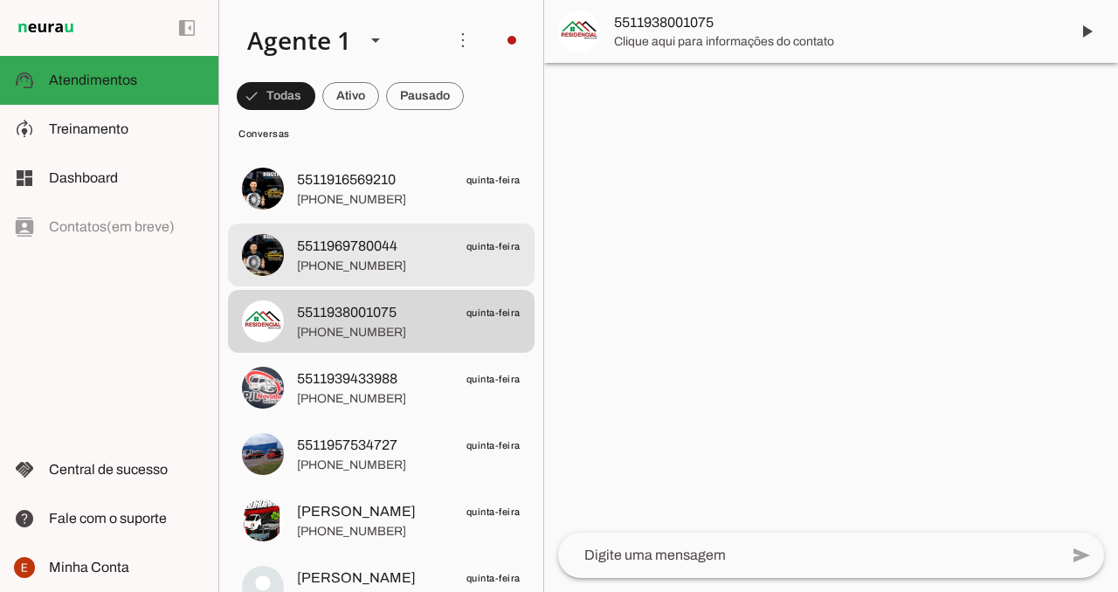
click at [375, 253] on span "5511969780044" at bounding box center [347, 246] width 100 height 21
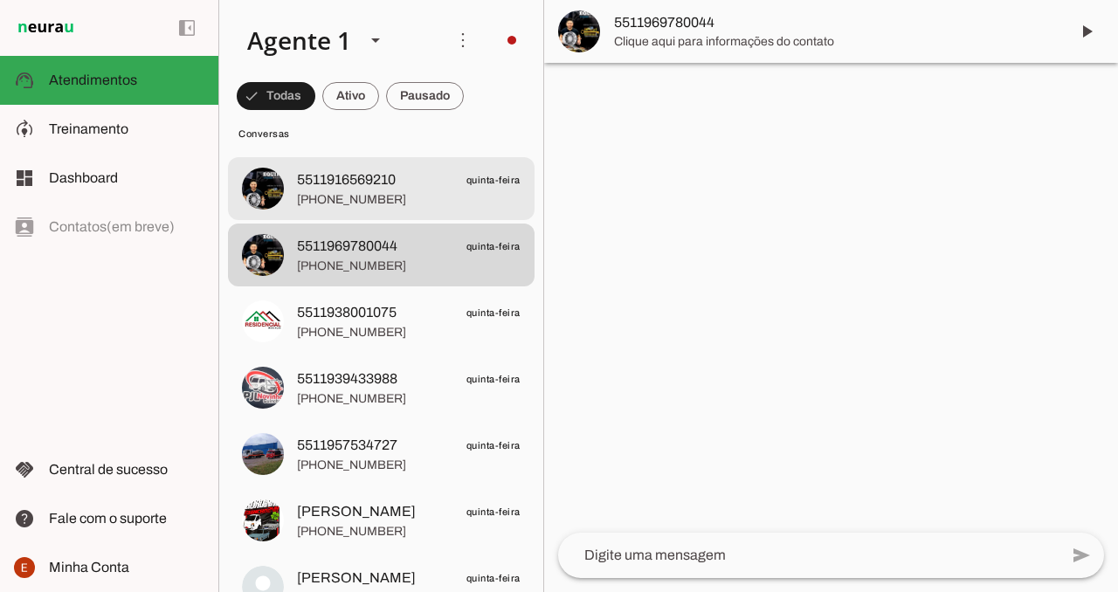
click at [384, 187] on span "5511916569210" at bounding box center [346, 179] width 99 height 21
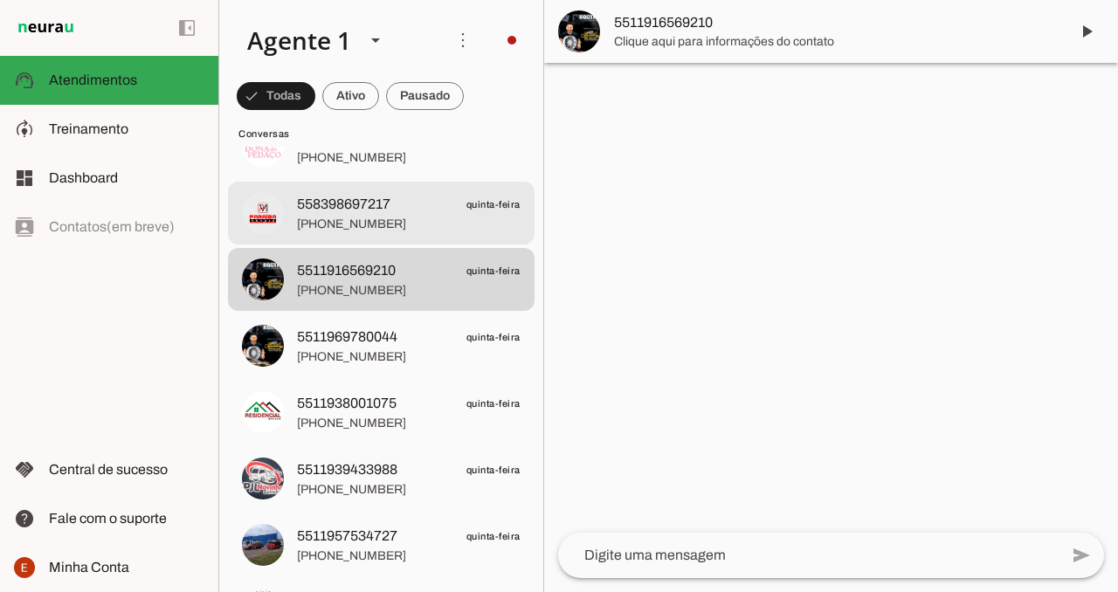
scroll to position [12469, 0]
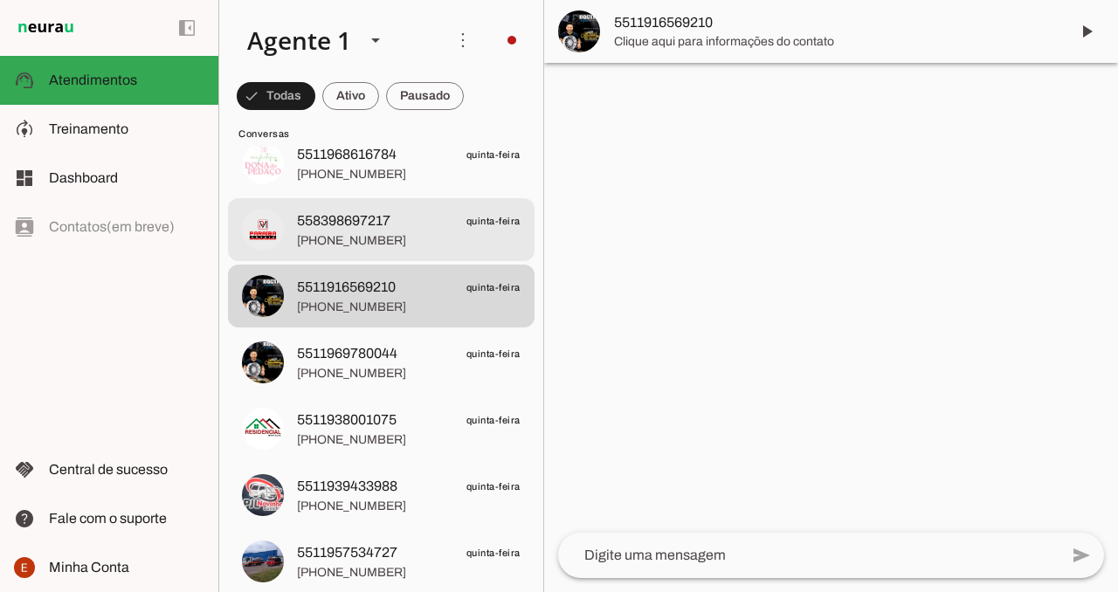
click at [381, 225] on span "558398697217" at bounding box center [343, 221] width 93 height 21
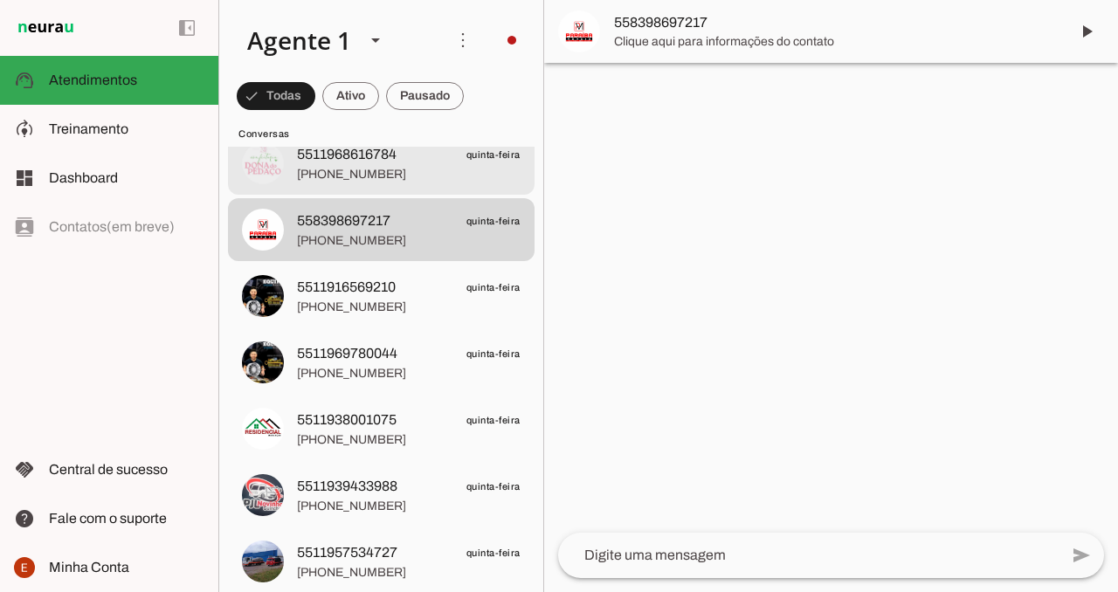
click at [389, 166] on span "[PHONE_NUMBER]" at bounding box center [409, 174] width 224 height 17
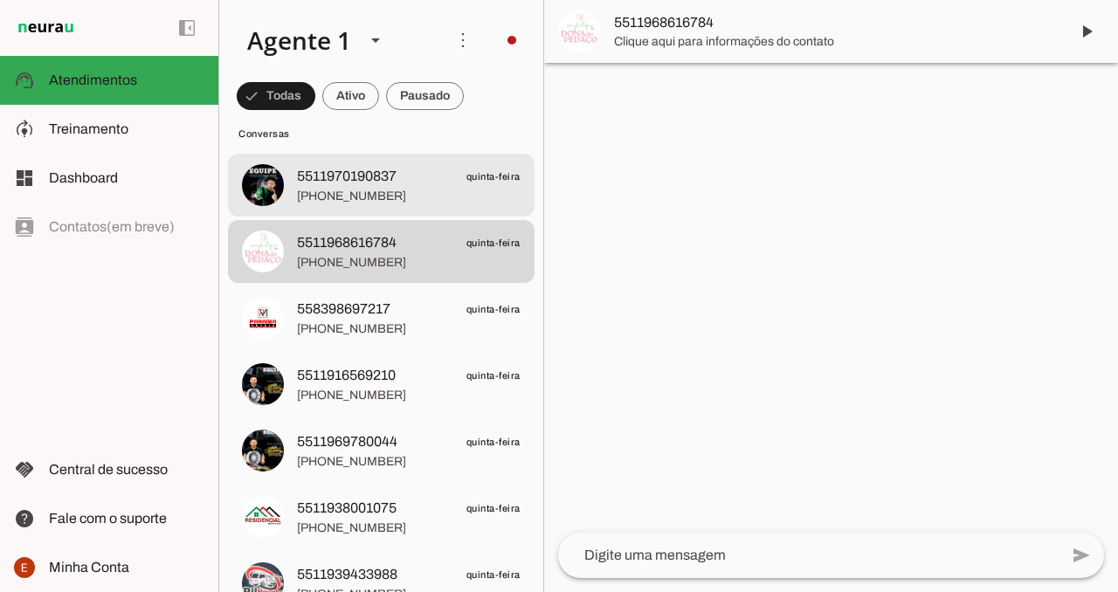
scroll to position [12380, 0]
click at [380, 187] on span "5511970190837" at bounding box center [347, 177] width 100 height 21
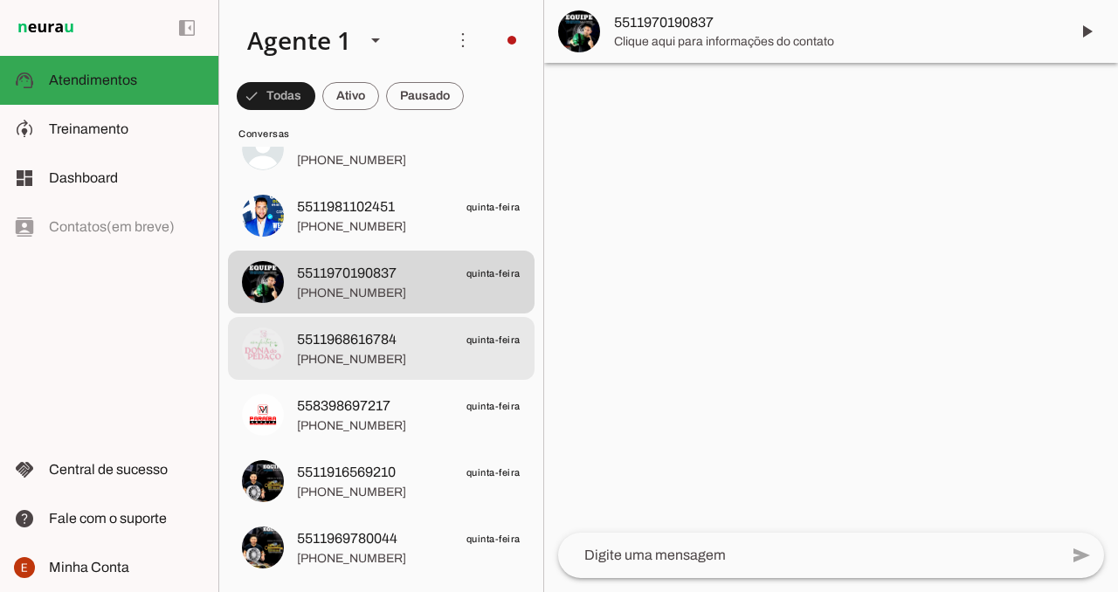
scroll to position [12282, 0]
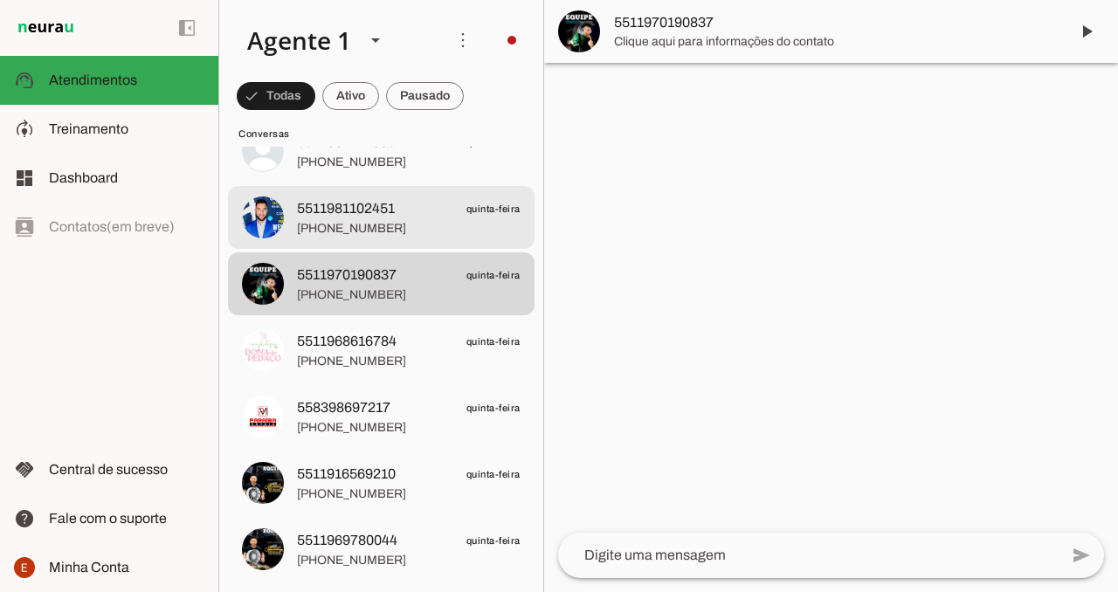
click at [373, 216] on span "5511981102451" at bounding box center [346, 208] width 98 height 21
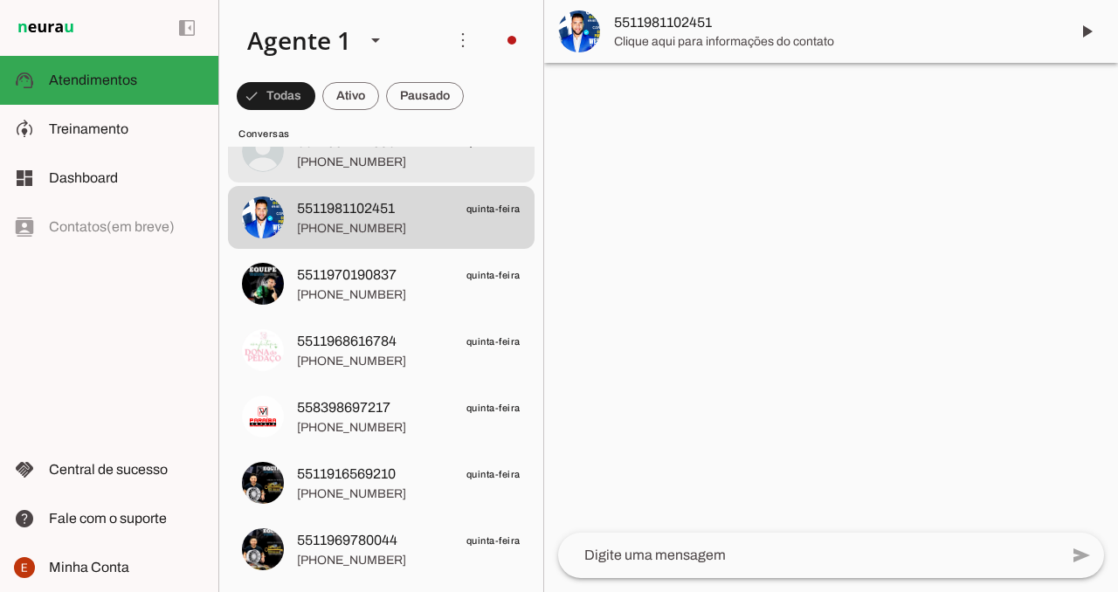
click at [403, 164] on span "[PHONE_NUMBER]" at bounding box center [409, 162] width 224 height 17
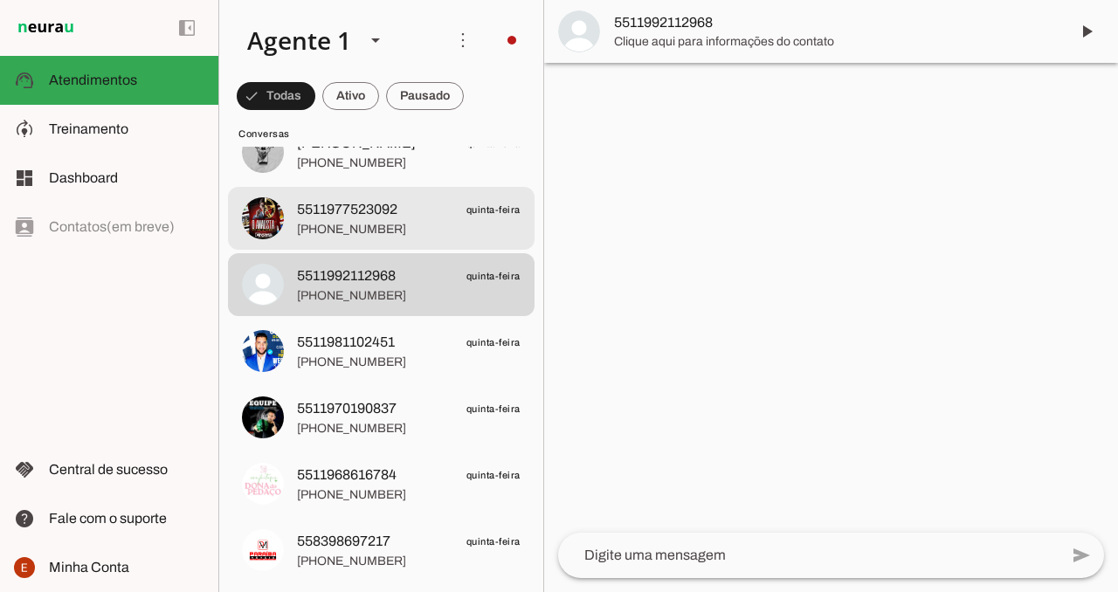
scroll to position [12143, 0]
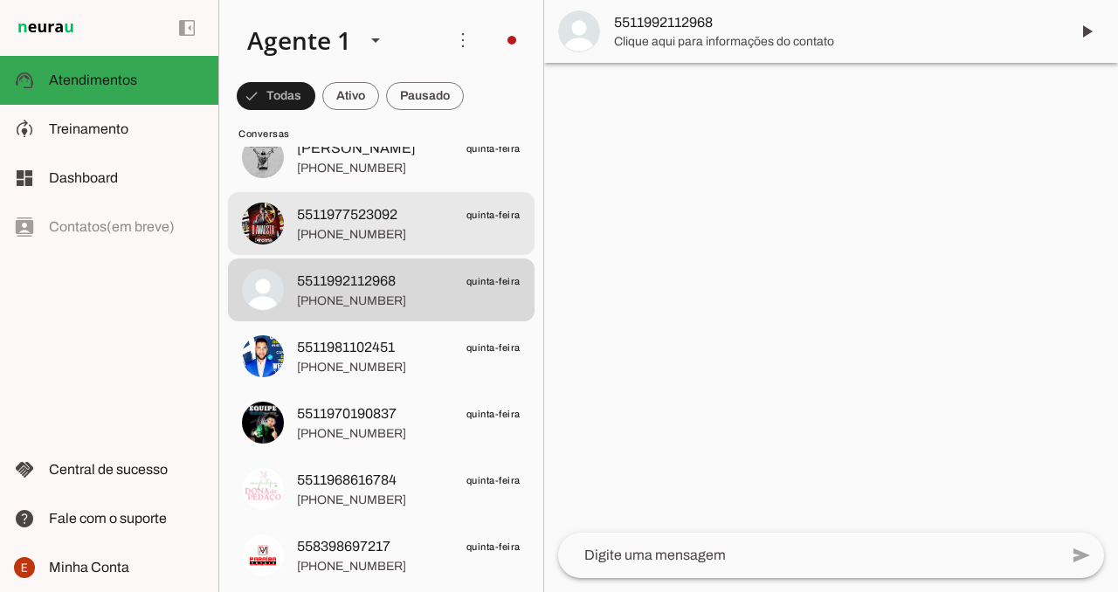
click at [394, 226] on span "[PHONE_NUMBER]" at bounding box center [409, 234] width 224 height 17
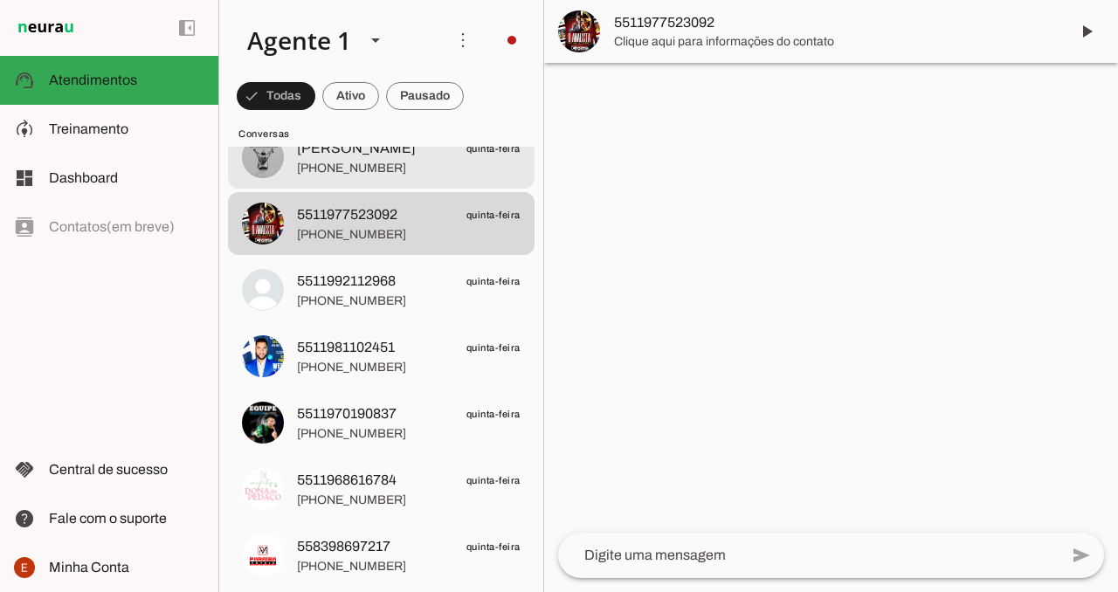
click at [411, 169] on span "[PHONE_NUMBER]" at bounding box center [409, 168] width 224 height 17
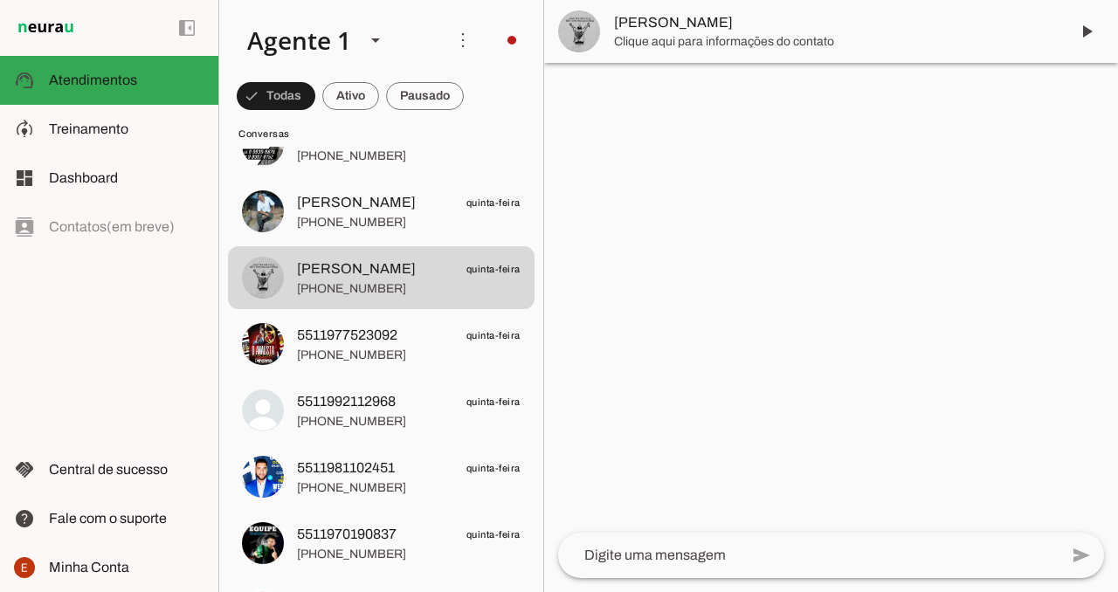
scroll to position [12019, 0]
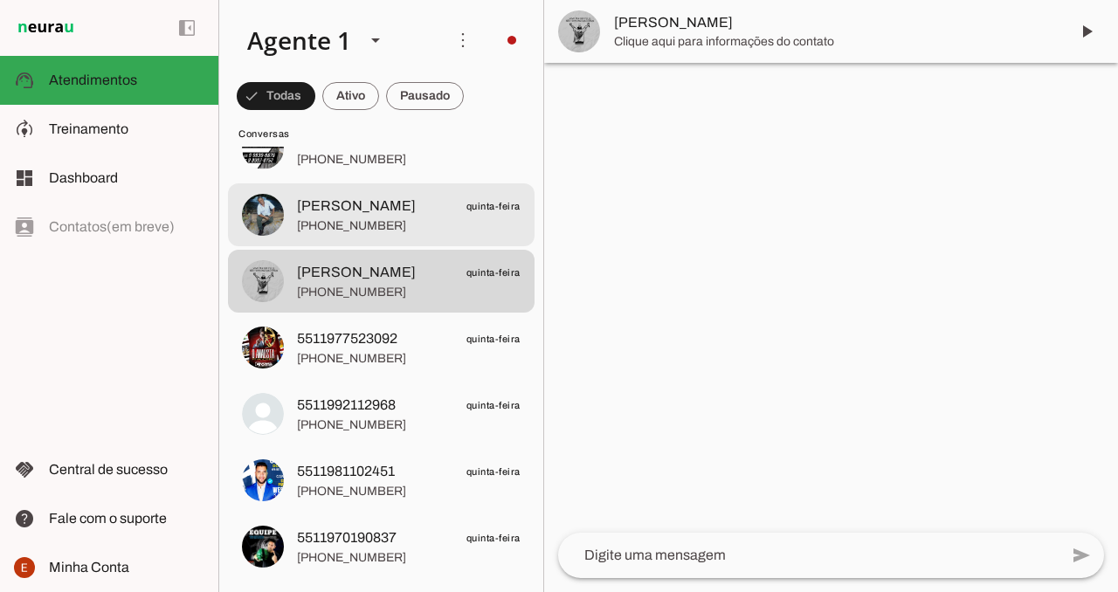
click at [411, 209] on span "[PERSON_NAME] quinta-feira" at bounding box center [409, 207] width 224 height 22
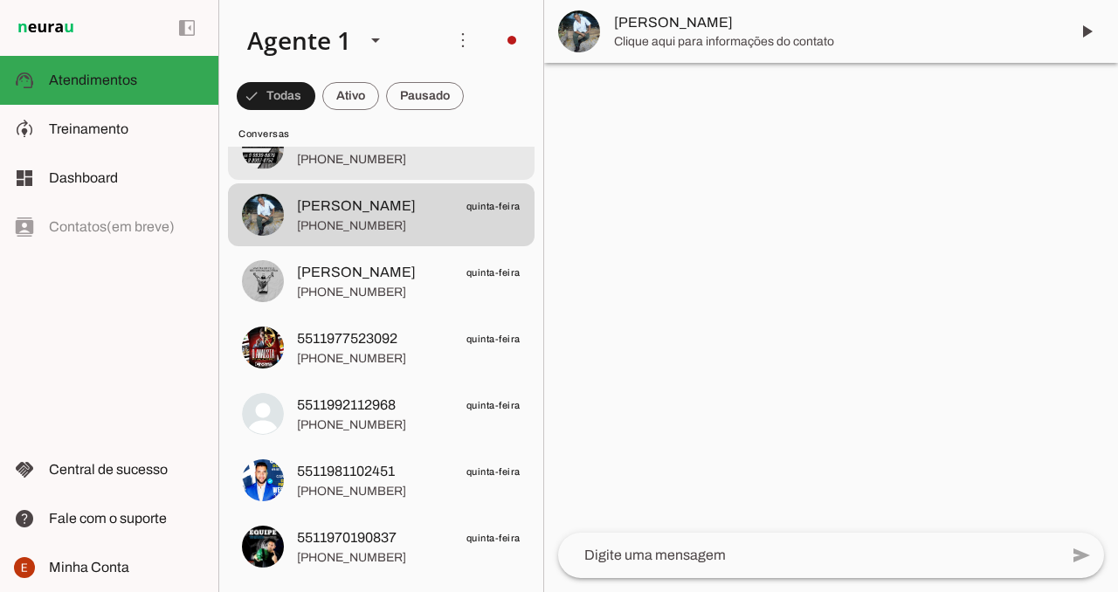
click at [412, 162] on span "[PHONE_NUMBER]" at bounding box center [409, 159] width 224 height 17
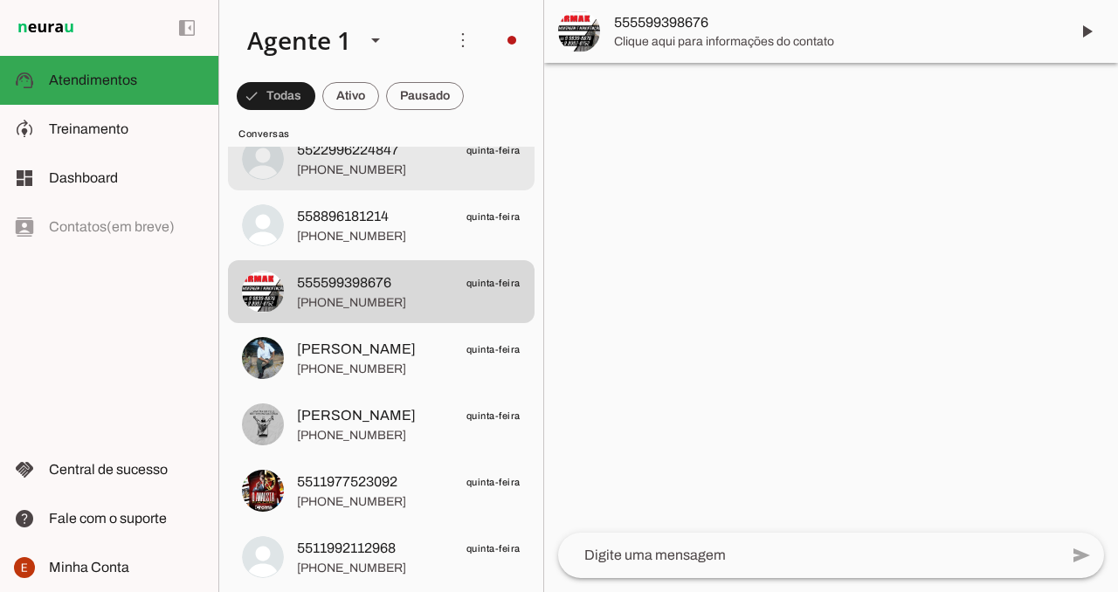
scroll to position [11847, 0]
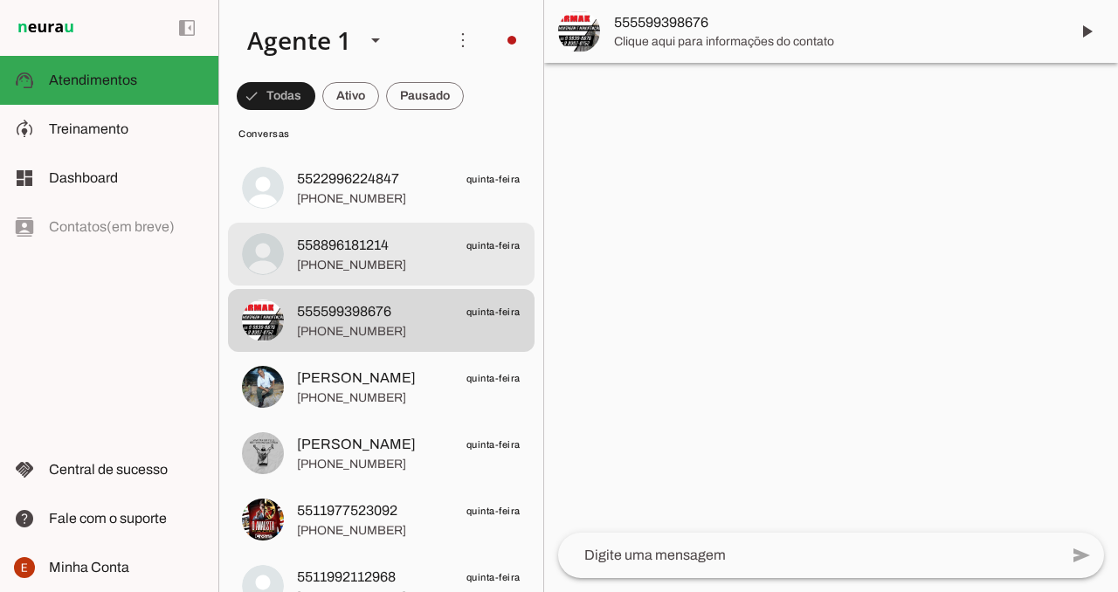
click at [392, 236] on span "558896181214 quinta-feira" at bounding box center [409, 246] width 224 height 22
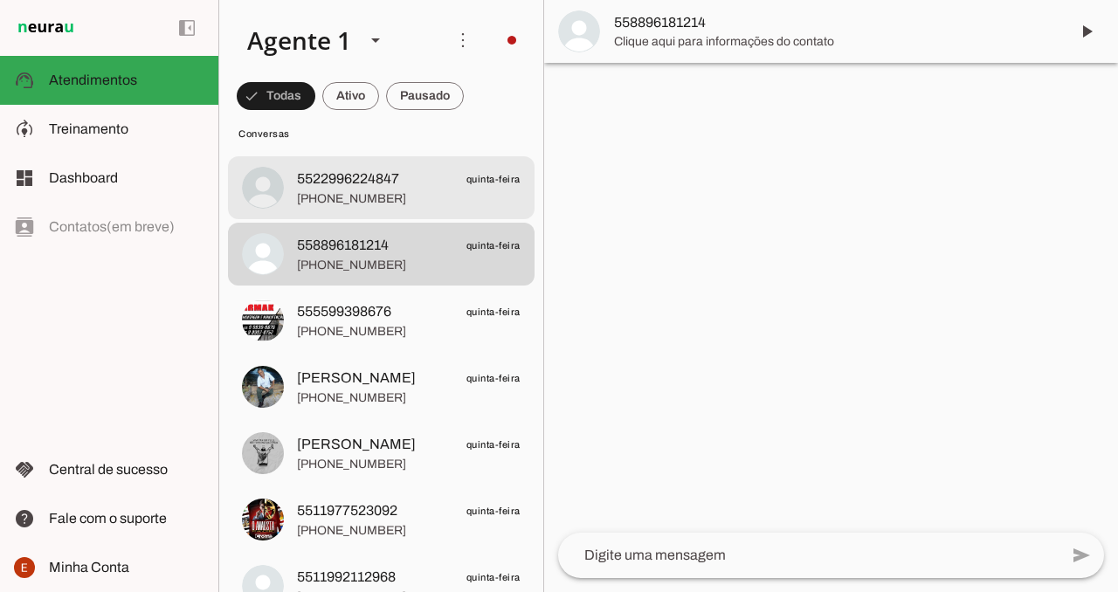
click at [395, 192] on span "[PHONE_NUMBER]" at bounding box center [409, 198] width 224 height 17
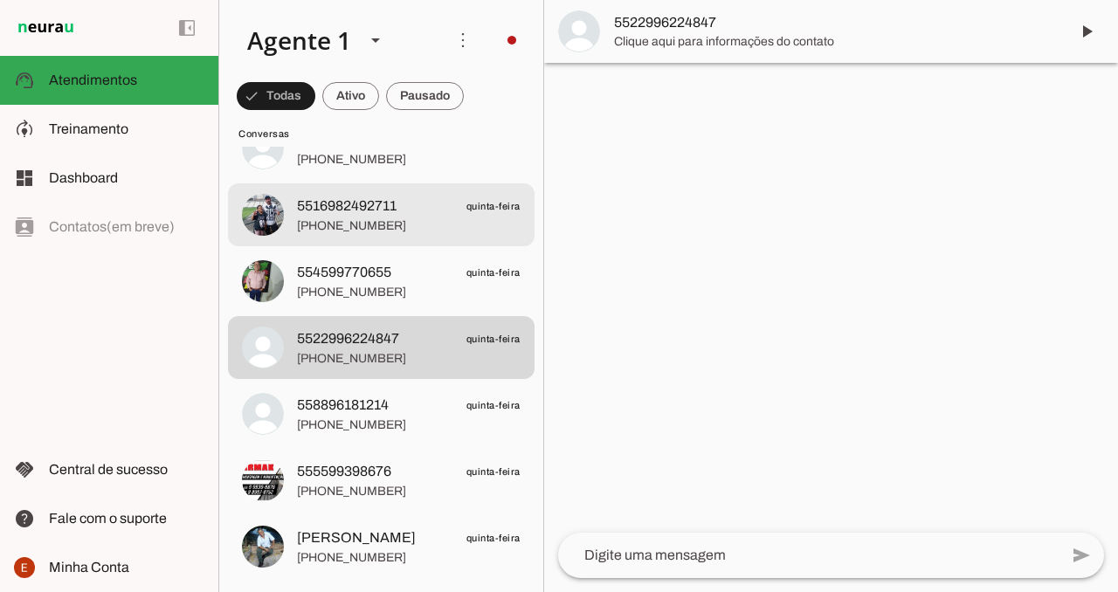
scroll to position [11686, 0]
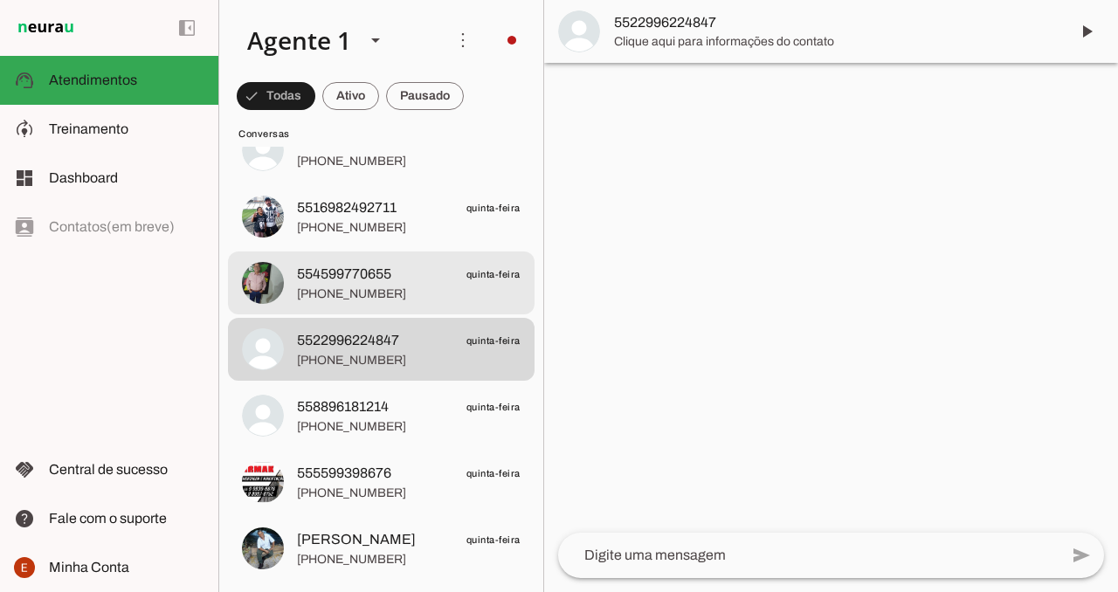
click at [376, 276] on span "554599770655" at bounding box center [344, 274] width 94 height 21
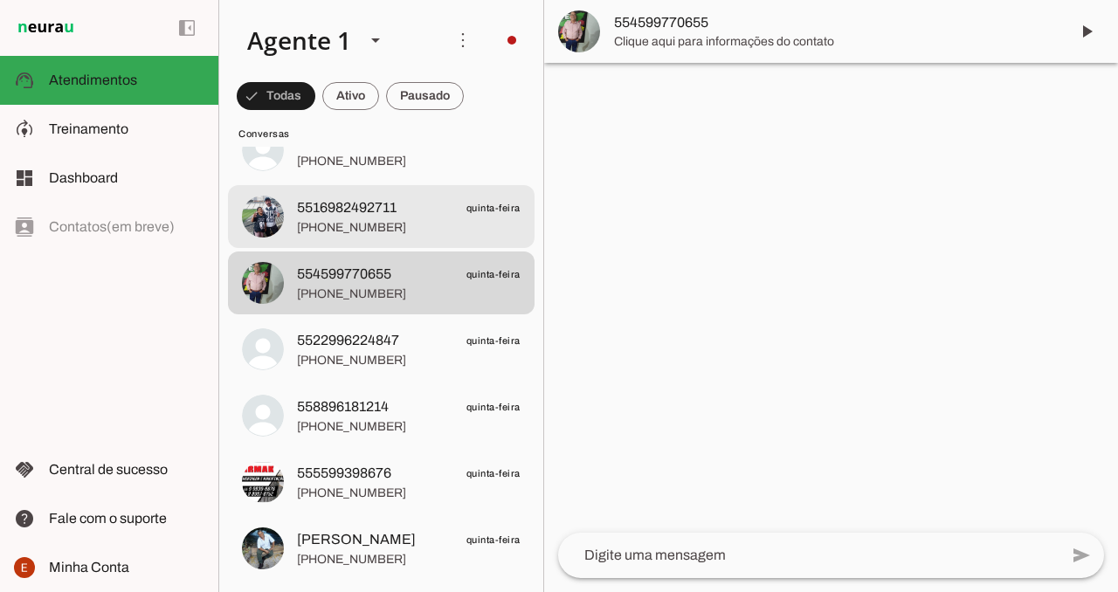
click at [377, 222] on span "[PHONE_NUMBER]" at bounding box center [409, 227] width 224 height 17
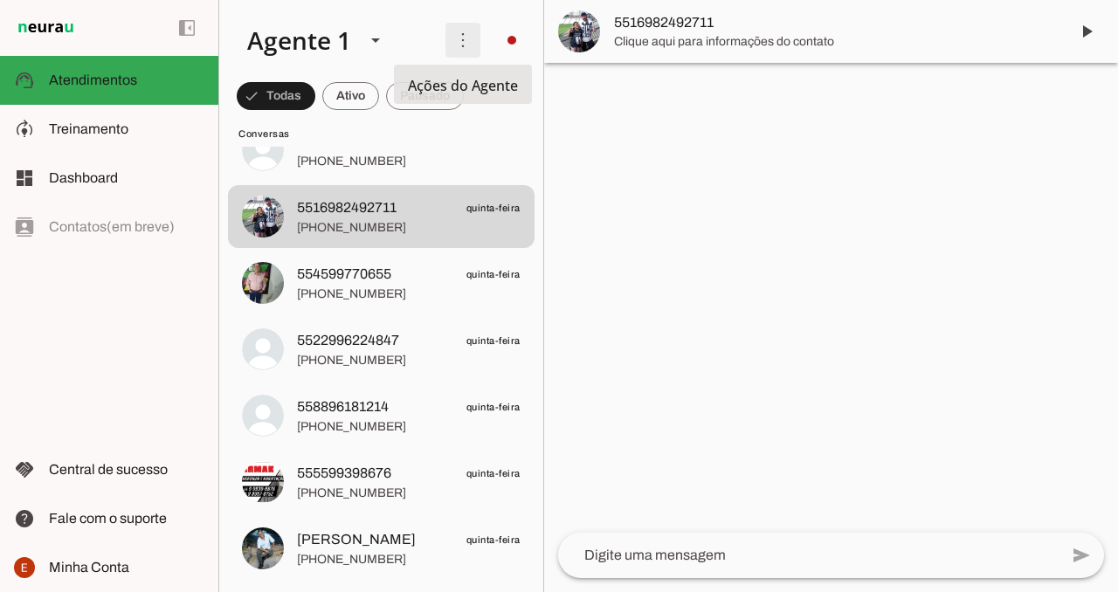
click at [465, 38] on span at bounding box center [463, 40] width 42 height 42
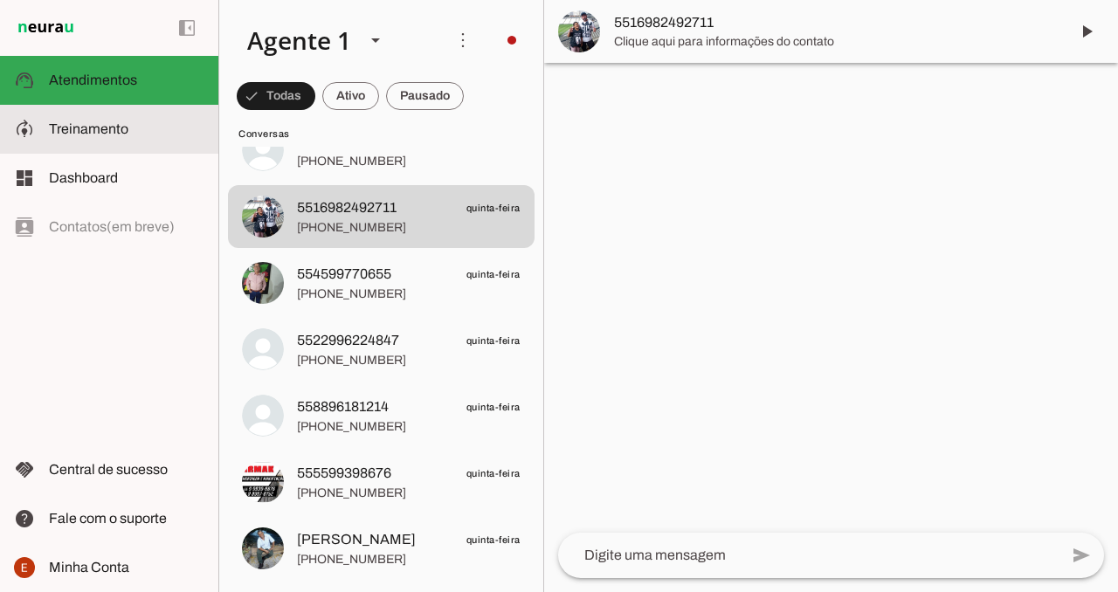
click at [73, 134] on span "Treinamento" at bounding box center [88, 128] width 79 height 15
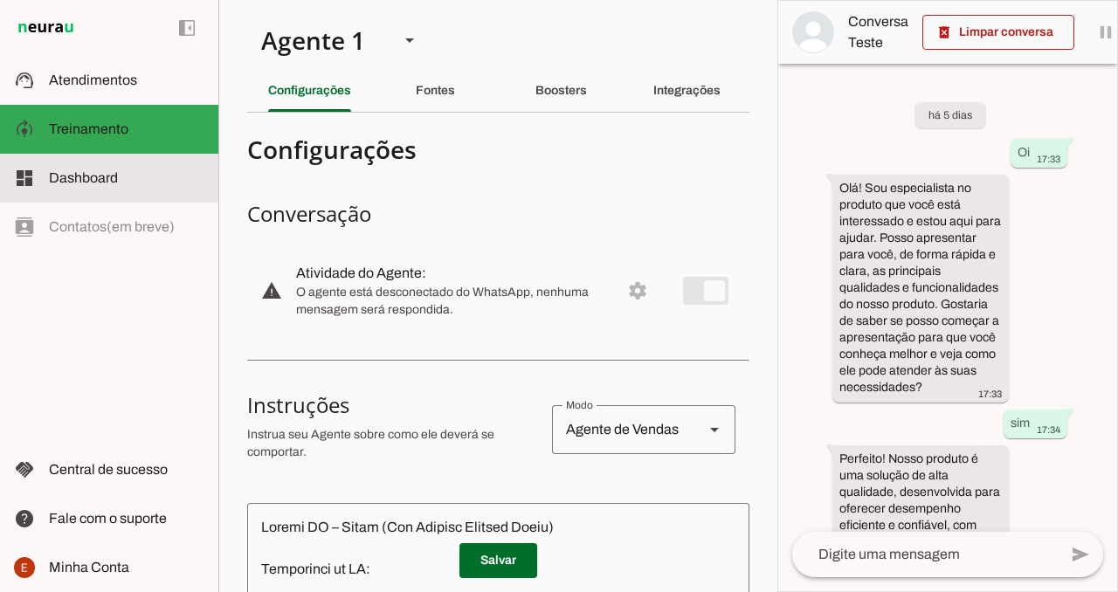
click at [132, 171] on slot at bounding box center [127, 178] width 156 height 21
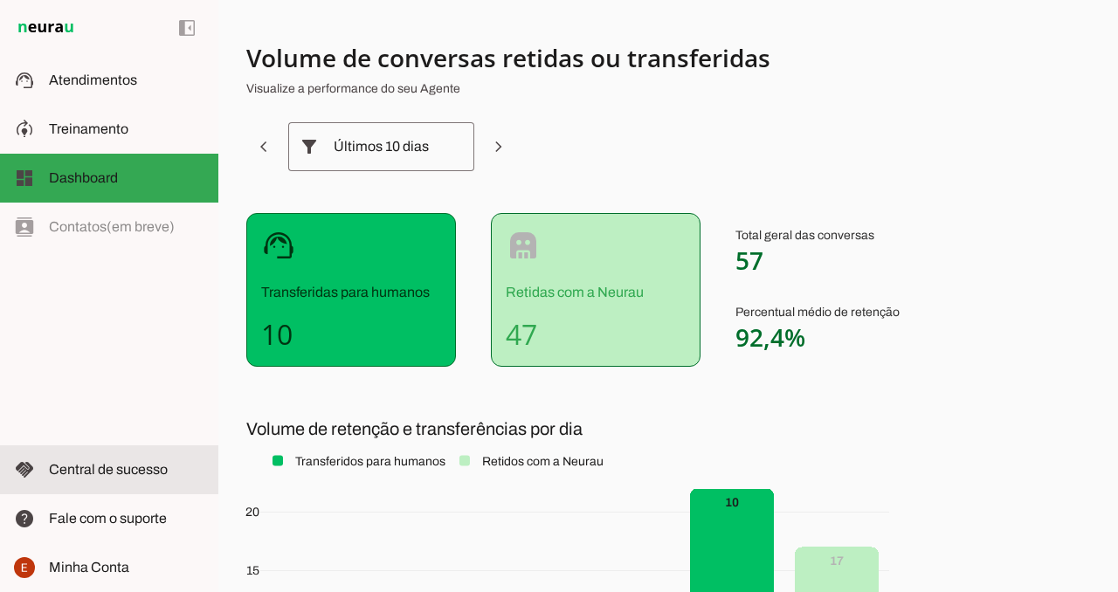
click at [142, 471] on span "Central de sucesso" at bounding box center [108, 469] width 119 height 15
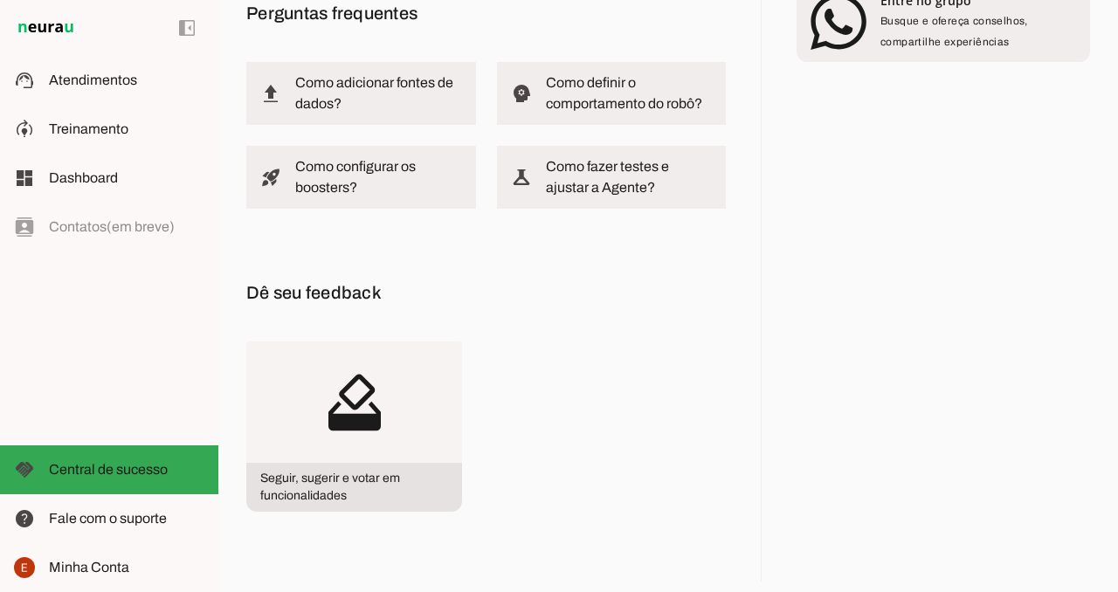
scroll to position [211, 0]
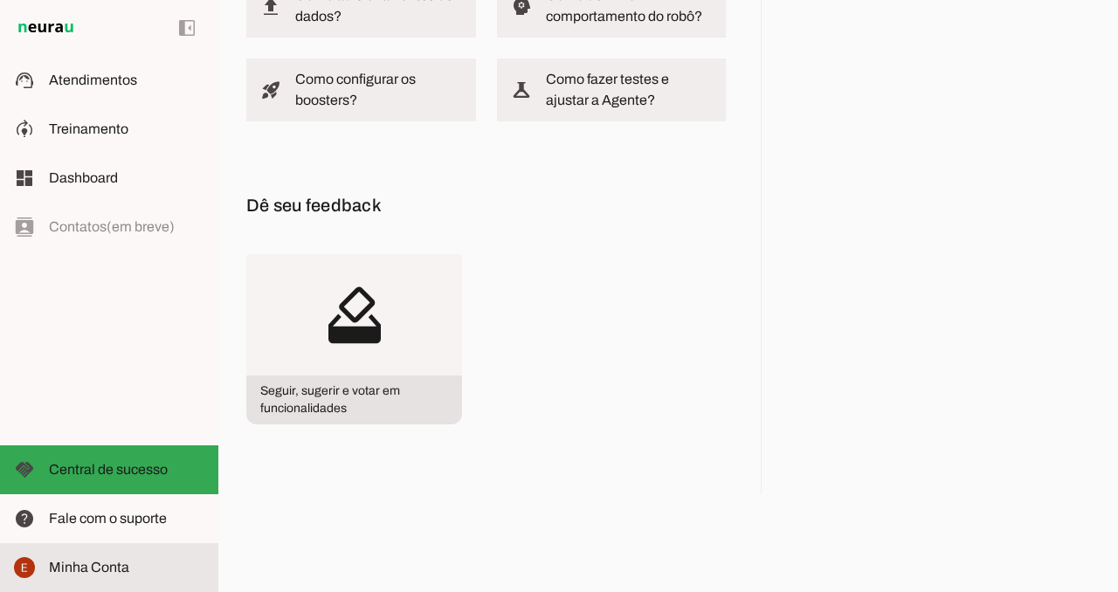
click at [94, 560] on span "Minha Conta" at bounding box center [89, 567] width 80 height 15
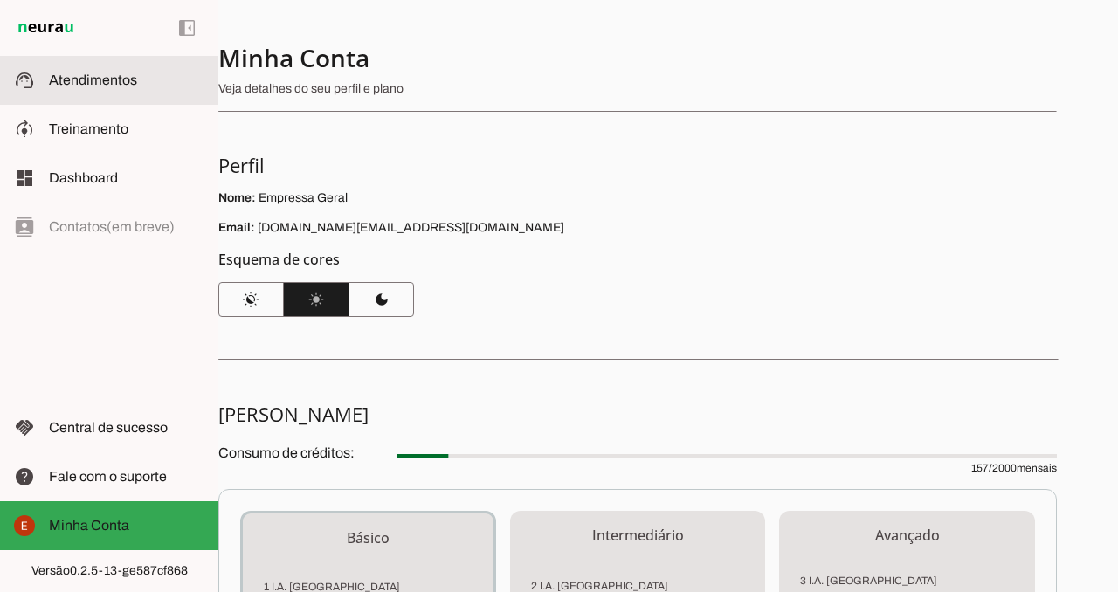
click at [110, 78] on span "Atendimentos" at bounding box center [93, 80] width 88 height 15
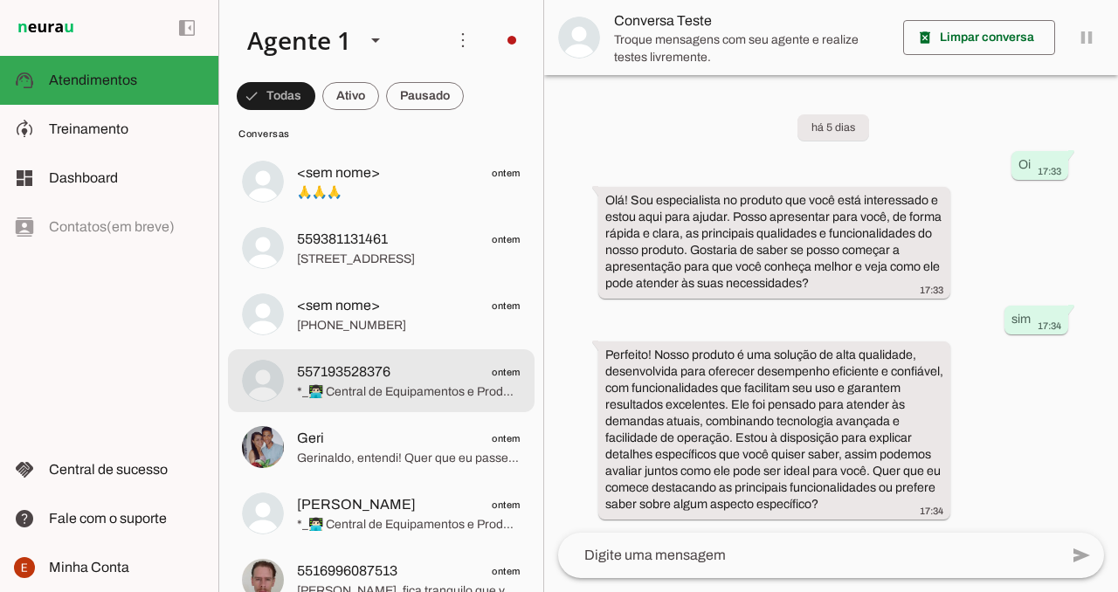
scroll to position [1247, 0]
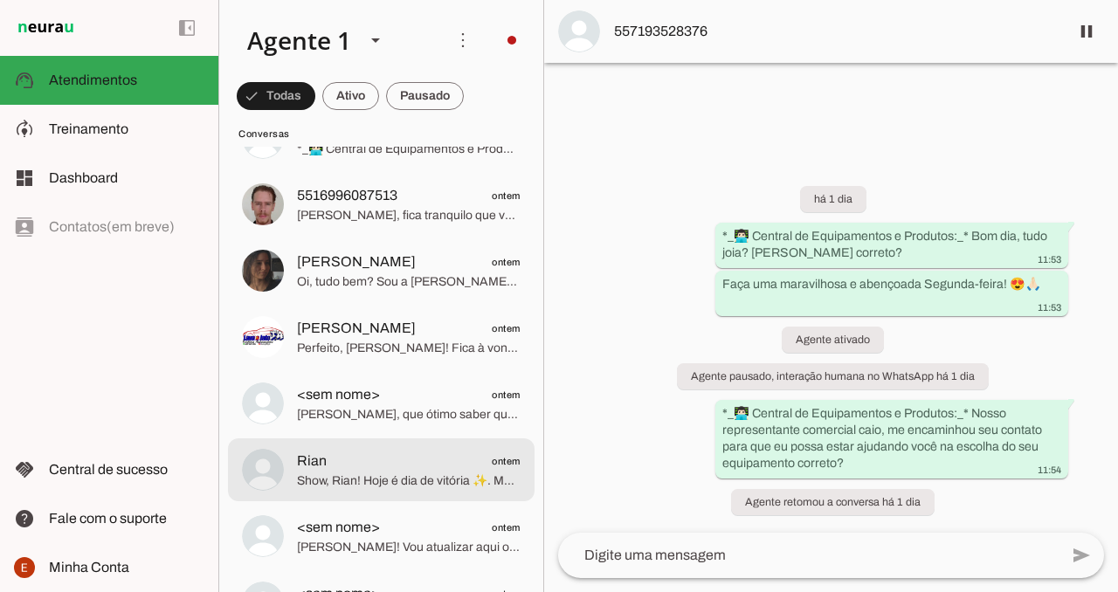
scroll to position [1541, 0]
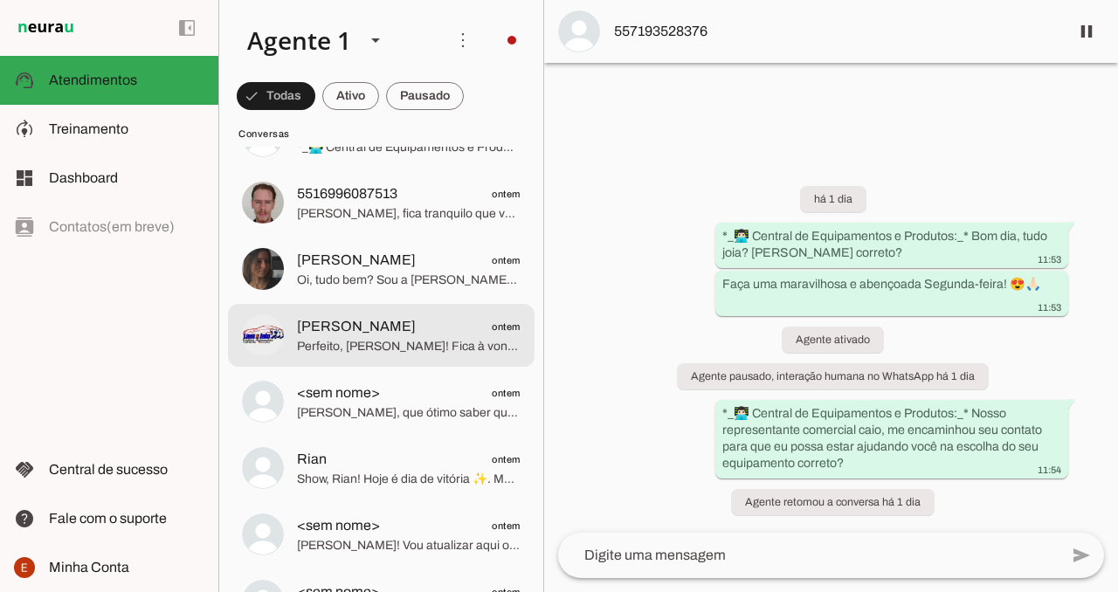
click at [472, 331] on span "[PERSON_NAME] ontem" at bounding box center [409, 327] width 224 height 22
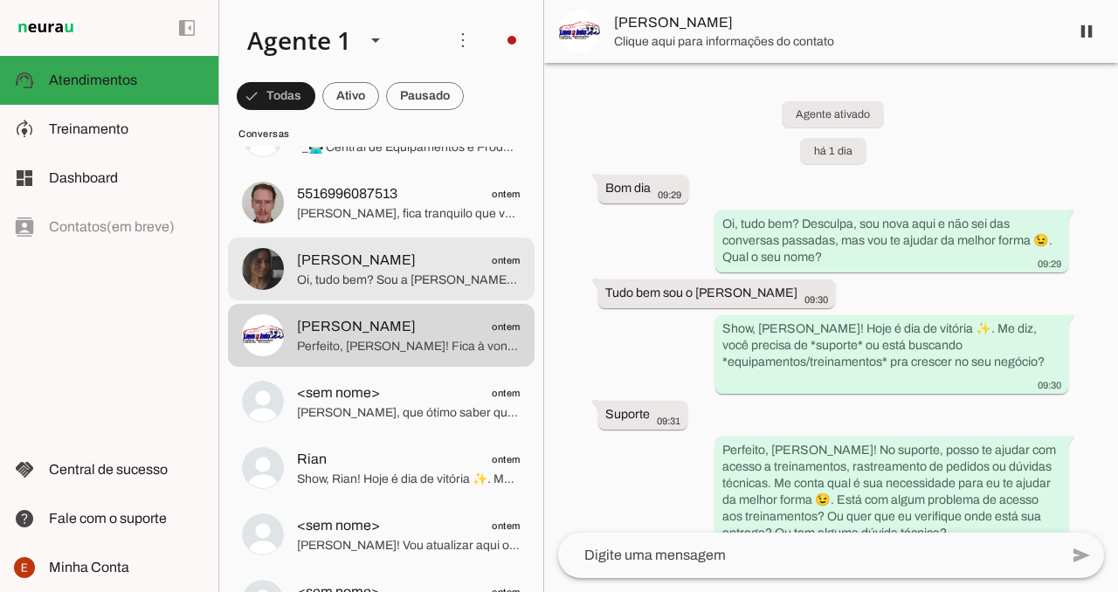
scroll to position [978, 0]
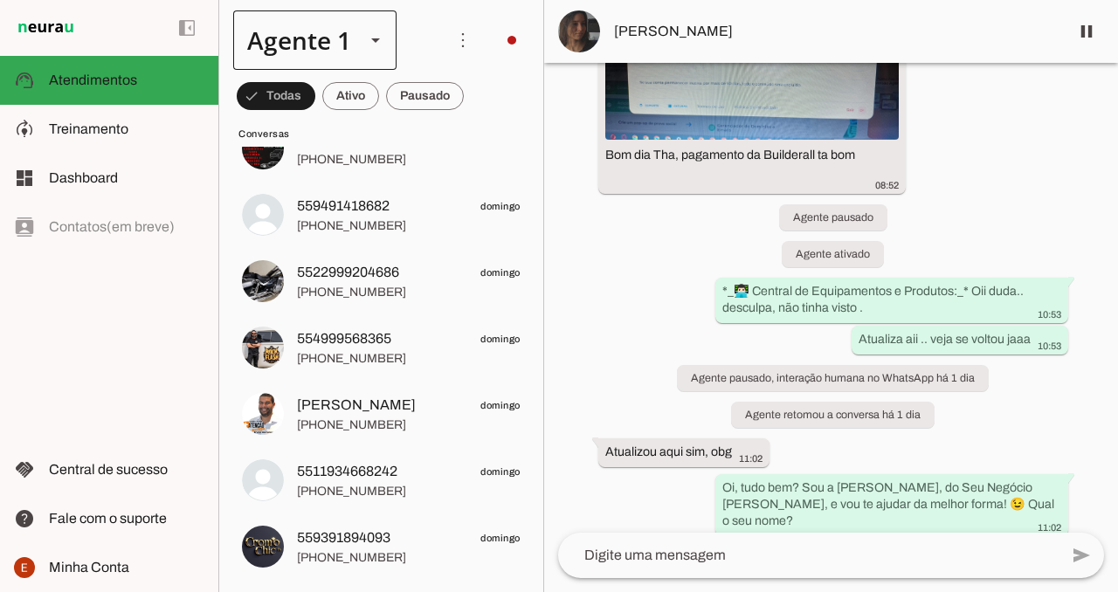
scroll to position [3565, 0]
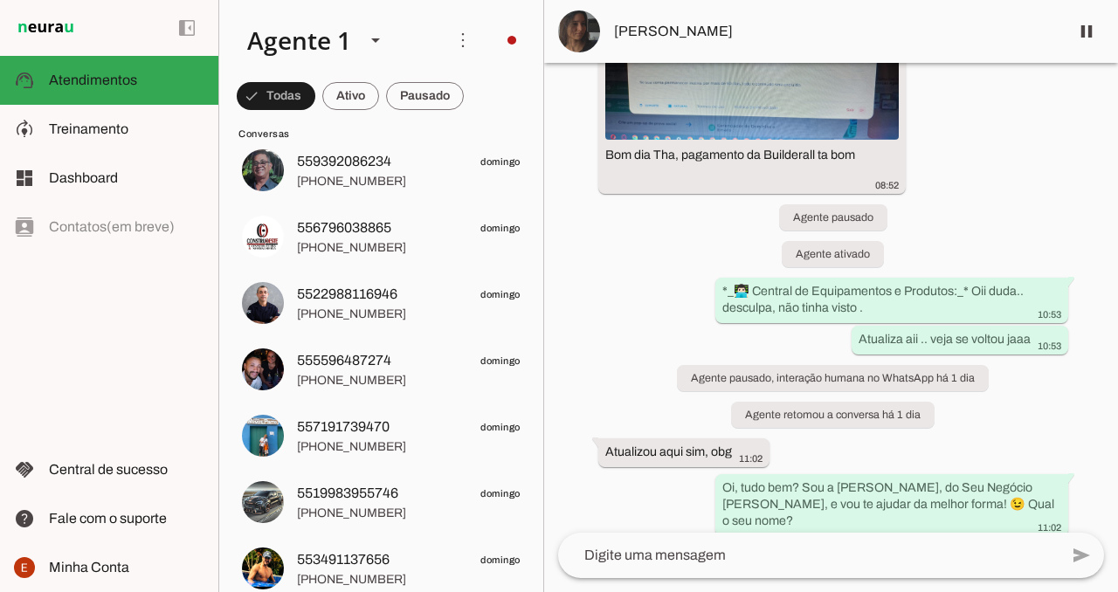
click at [53, 24] on img at bounding box center [46, 27] width 64 height 21
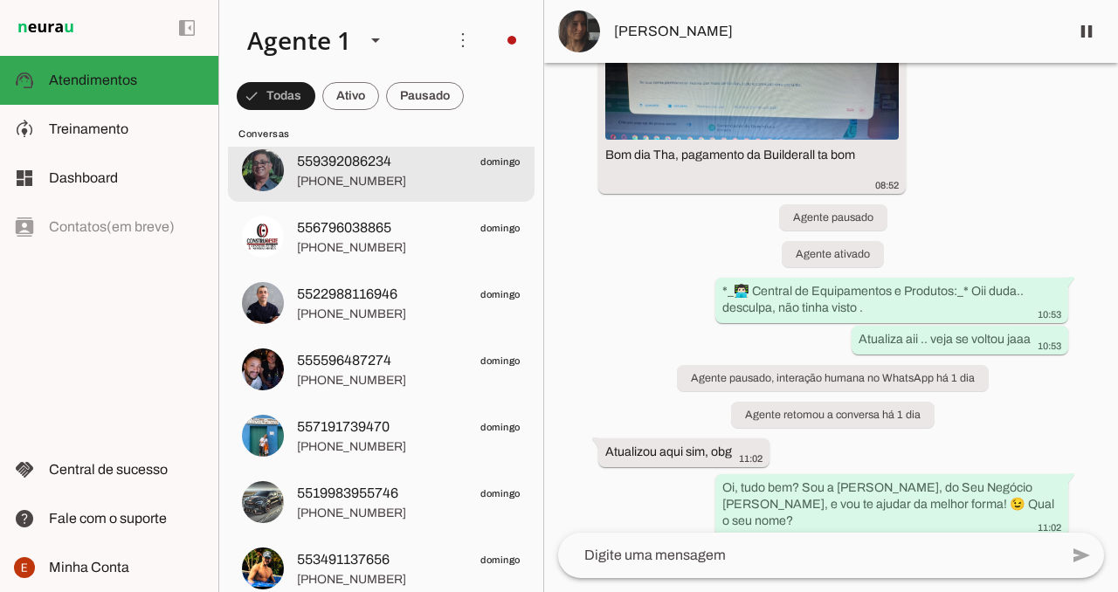
scroll to position [0, 0]
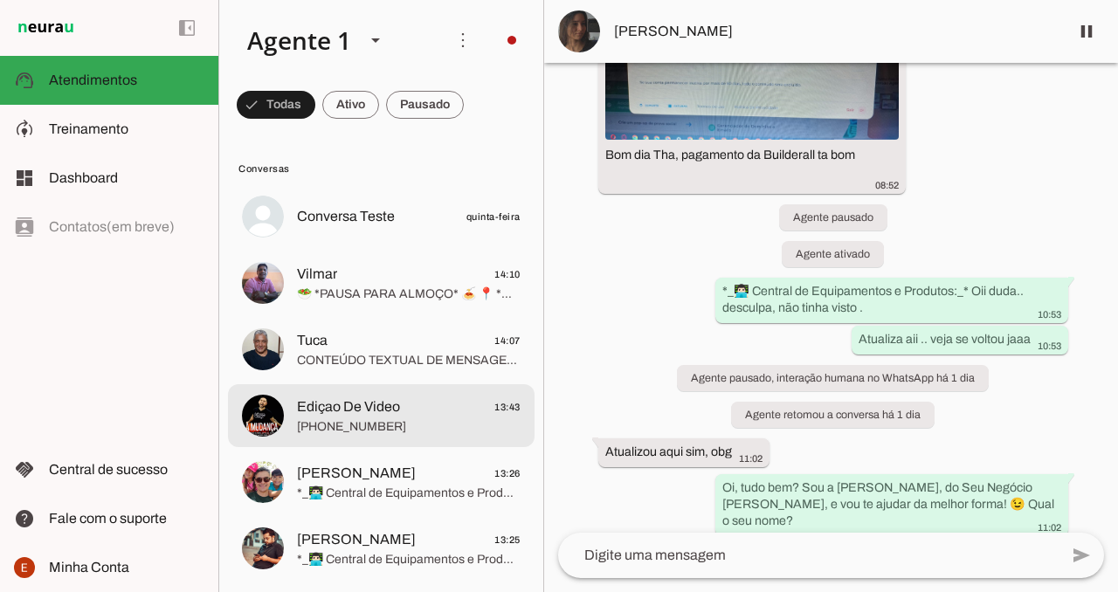
click at [408, 415] on span "Ediçao De Video 13:43" at bounding box center [409, 408] width 224 height 22
